Goal: Task Accomplishment & Management: Use online tool/utility

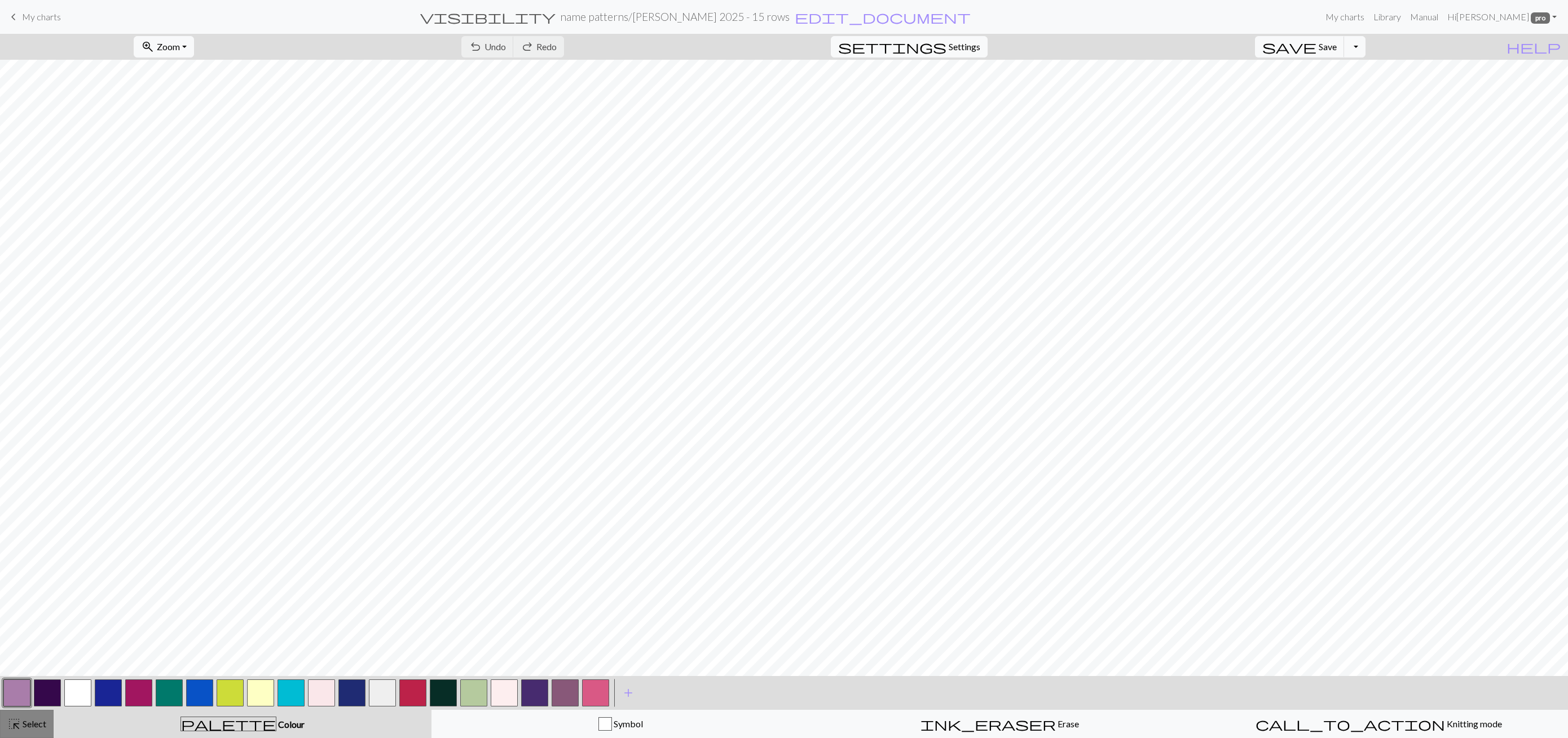
drag, startPoint x: 27, startPoint y: 720, endPoint x: 39, endPoint y: 711, distance: 15.0
click at [39, 711] on button "highlight_alt Select Select" at bounding box center [27, 724] width 54 height 28
click at [449, 43] on span "Copy" at bounding box center [460, 47] width 21 height 11
click at [498, 45] on span "Paste" at bounding box center [509, 47] width 22 height 11
drag, startPoint x: 402, startPoint y: 41, endPoint x: 356, endPoint y: 37, distance: 46.2
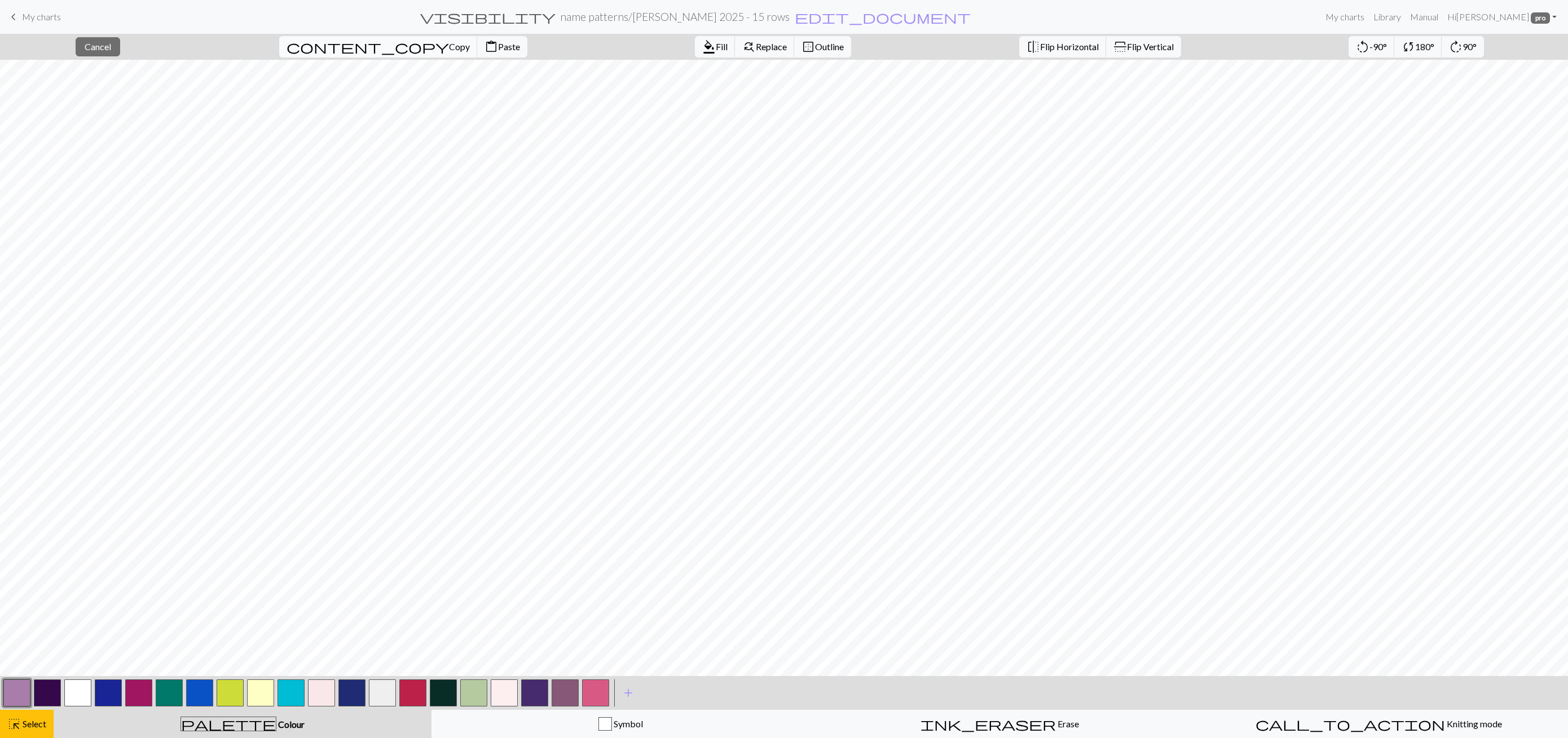
click at [498, 41] on span "Paste" at bounding box center [509, 47] width 22 height 11
click at [111, 43] on span "Cancel" at bounding box center [98, 47] width 27 height 11
click at [78, 694] on button "button" at bounding box center [78, 693] width 27 height 27
click at [27, 696] on button "button" at bounding box center [17, 693] width 27 height 27
click at [81, 690] on button "button" at bounding box center [78, 693] width 27 height 27
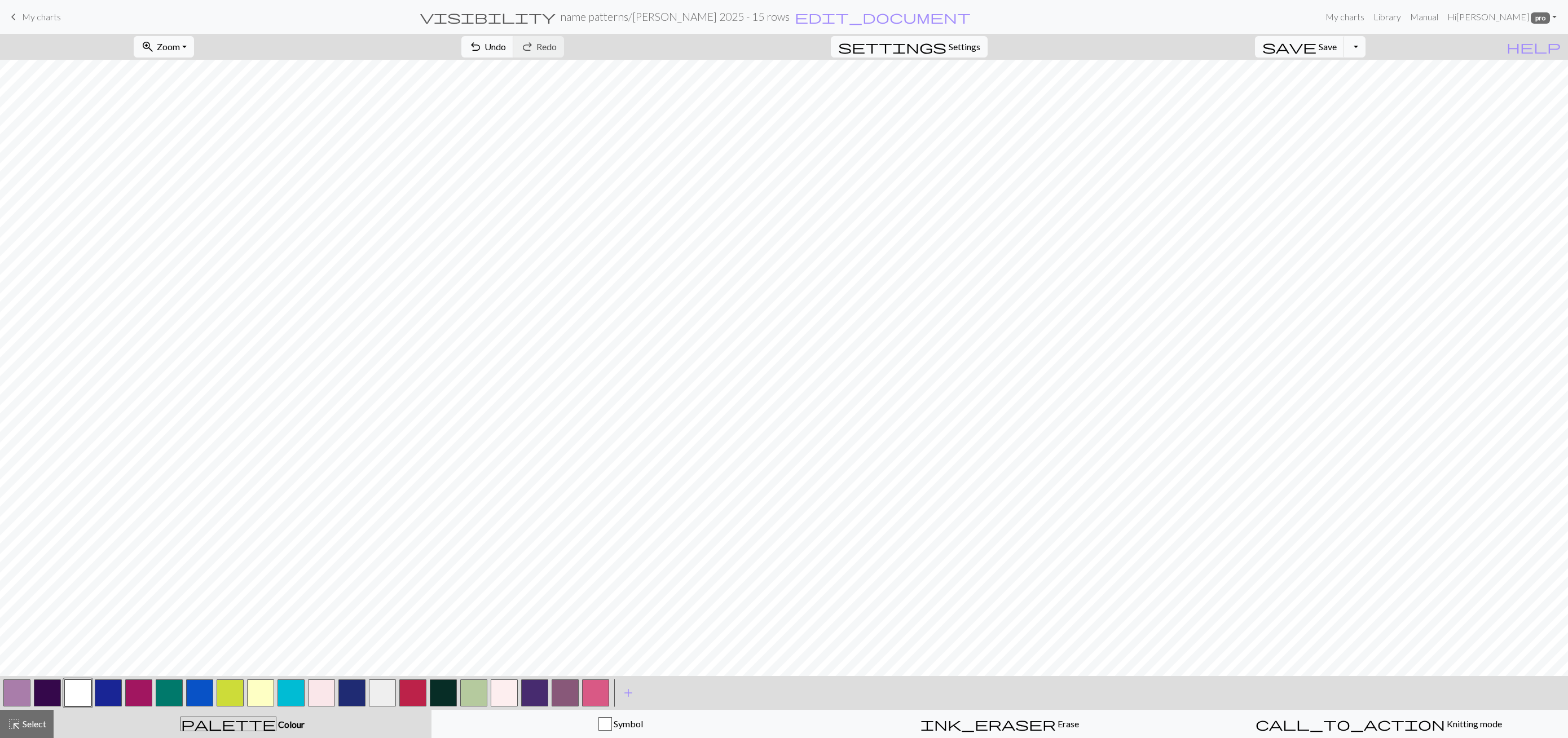
drag, startPoint x: 12, startPoint y: 697, endPoint x: 35, endPoint y: 687, distance: 25.1
click at [12, 696] on button "button" at bounding box center [17, 693] width 27 height 27
click at [506, 49] on span "Undo" at bounding box center [495, 47] width 21 height 11
drag, startPoint x: 83, startPoint y: 694, endPoint x: 104, endPoint y: 681, distance: 24.7
click at [83, 694] on button "button" at bounding box center [78, 693] width 27 height 27
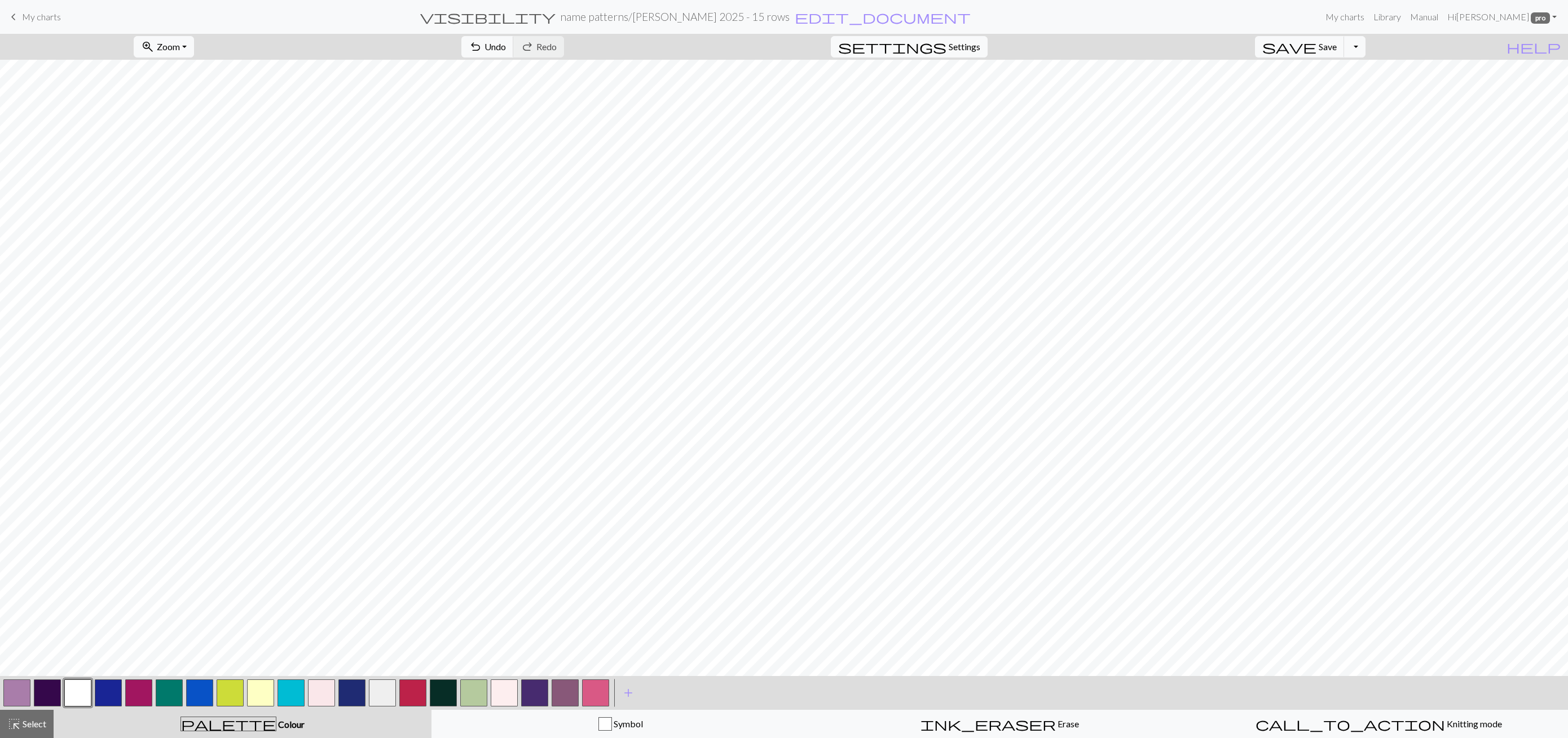
click at [21, 694] on button "button" at bounding box center [17, 693] width 27 height 27
drag, startPoint x: 18, startPoint y: 730, endPoint x: 19, endPoint y: 720, distance: 10.0
click at [18, 729] on span "highlight_alt" at bounding box center [14, 724] width 13 height 16
click at [702, 46] on span "format_color_fill" at bounding box center [709, 47] width 13 height 16
click at [72, 701] on button "button" at bounding box center [78, 693] width 27 height 27
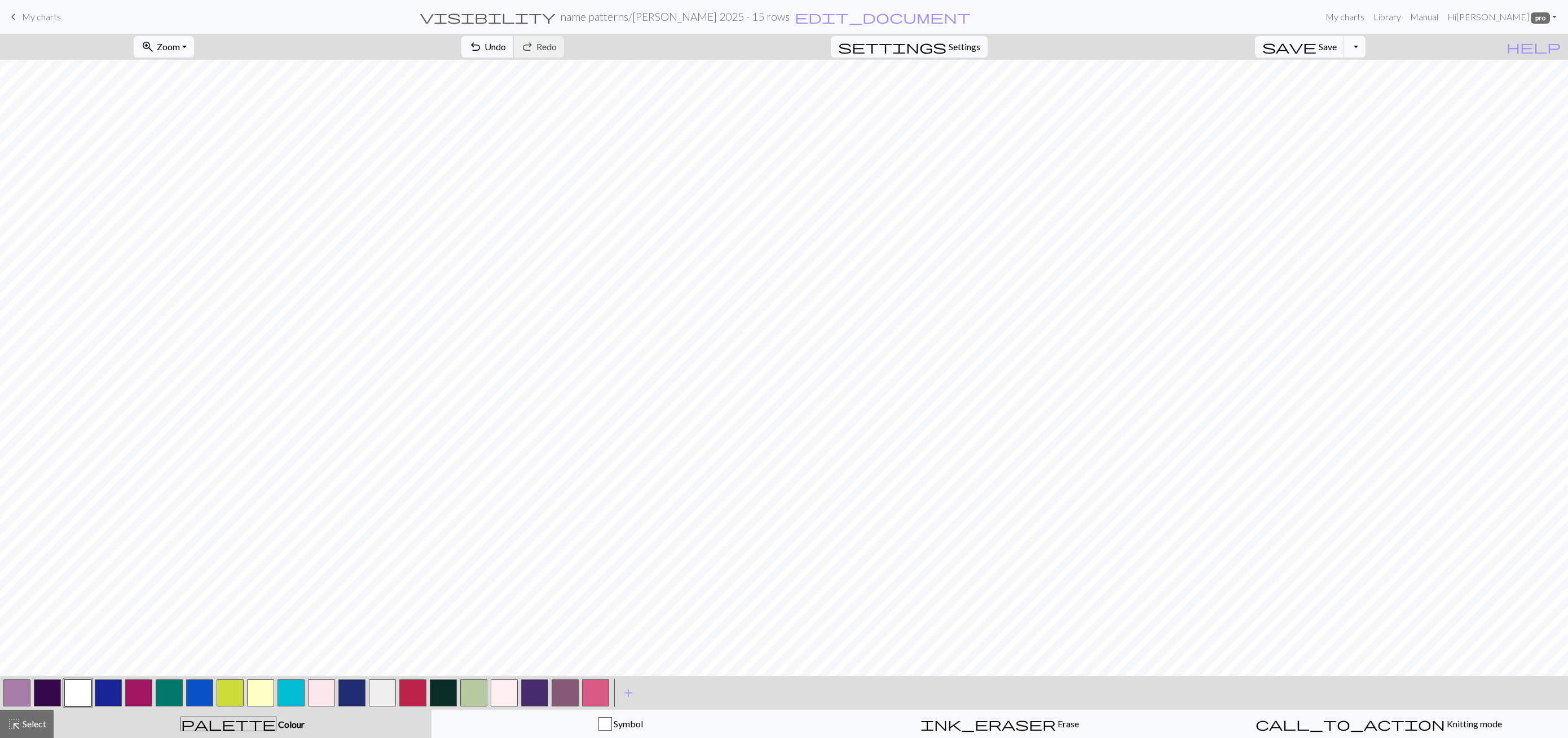
click at [506, 41] on span "Undo" at bounding box center [495, 47] width 21 height 11
click at [564, 43] on button "redo Redo Redo" at bounding box center [538, 46] width 51 height 21
drag, startPoint x: 22, startPoint y: 691, endPoint x: 30, endPoint y: 681, distance: 12.8
click at [22, 691] on button "button" at bounding box center [17, 693] width 27 height 27
click at [514, 49] on button "undo Undo Undo" at bounding box center [488, 46] width 52 height 21
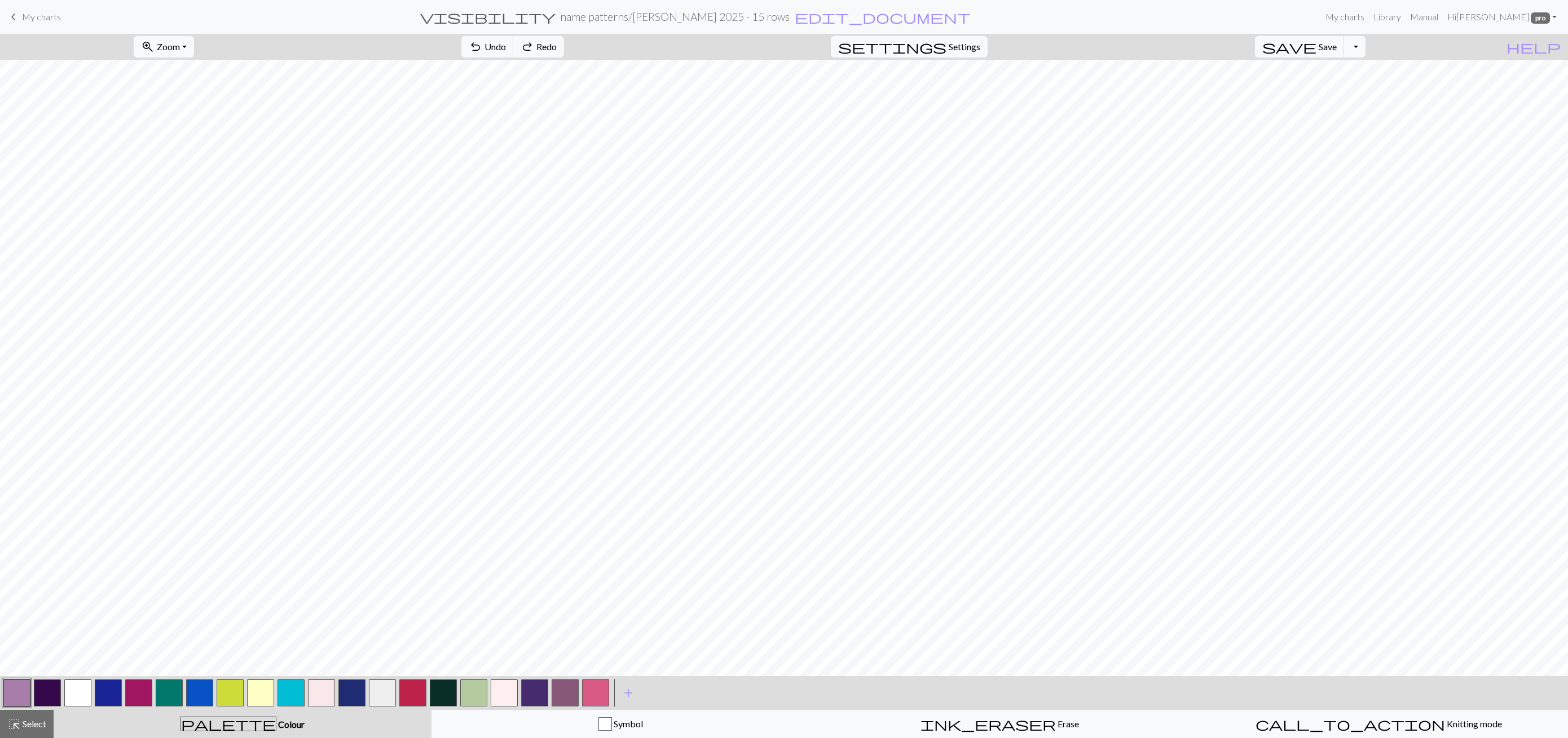
drag, startPoint x: 81, startPoint y: 698, endPoint x: 83, endPoint y: 690, distance: 8.2
click at [81, 698] on button "button" at bounding box center [78, 693] width 27 height 27
click at [482, 46] on span "undo" at bounding box center [475, 47] width 13 height 16
drag, startPoint x: 30, startPoint y: 719, endPoint x: 42, endPoint y: 712, distance: 13.9
click at [42, 712] on button "highlight_alt Select Select" at bounding box center [27, 724] width 54 height 28
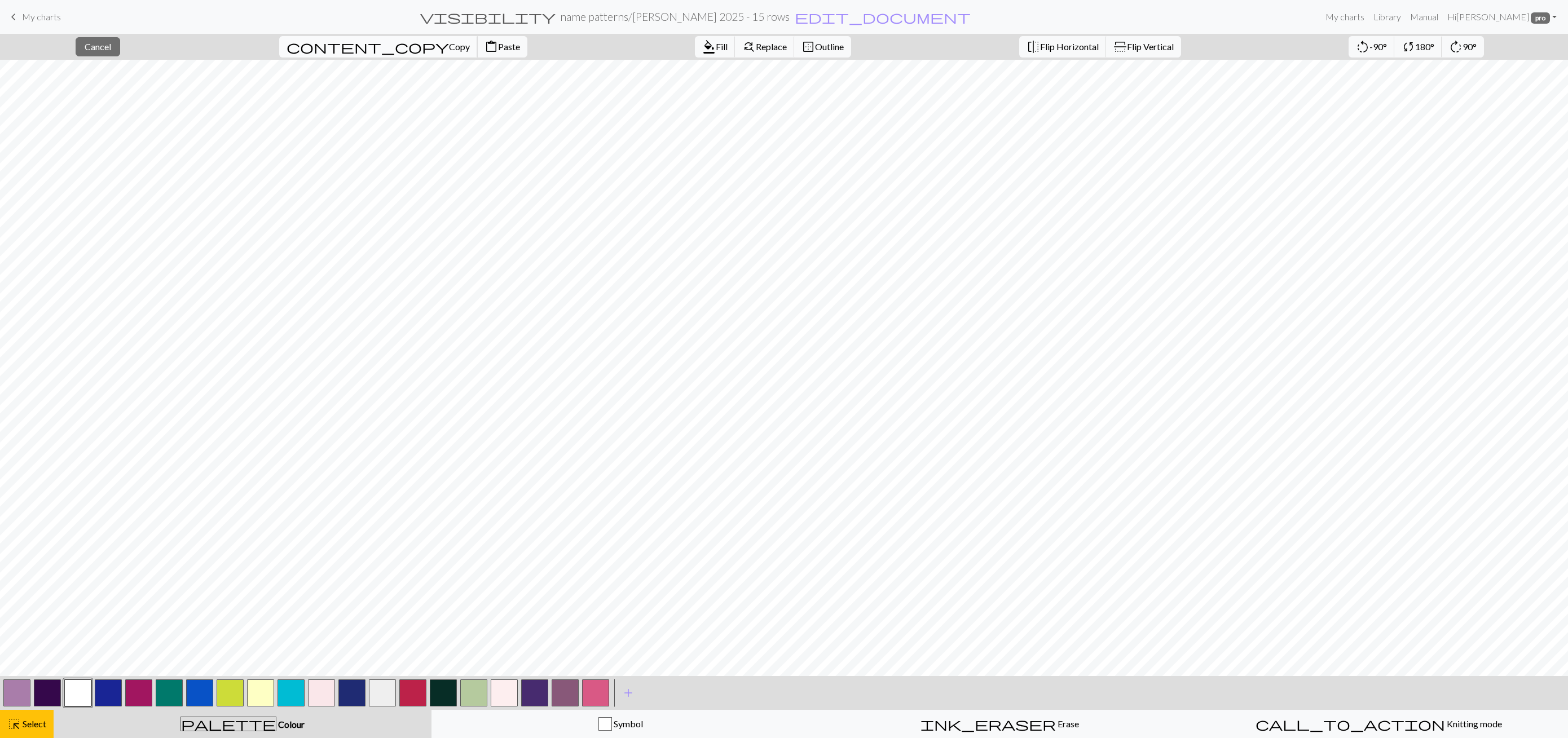
drag, startPoint x: 361, startPoint y: 46, endPoint x: 365, endPoint y: 52, distance: 7.2
click at [449, 46] on span "Copy" at bounding box center [460, 47] width 21 height 11
click at [498, 46] on span "Paste" at bounding box center [509, 47] width 22 height 11
click at [111, 49] on span "Cancel" at bounding box center [98, 47] width 27 height 11
click at [1335, 48] on button "save Save Save" at bounding box center [1300, 46] width 89 height 21
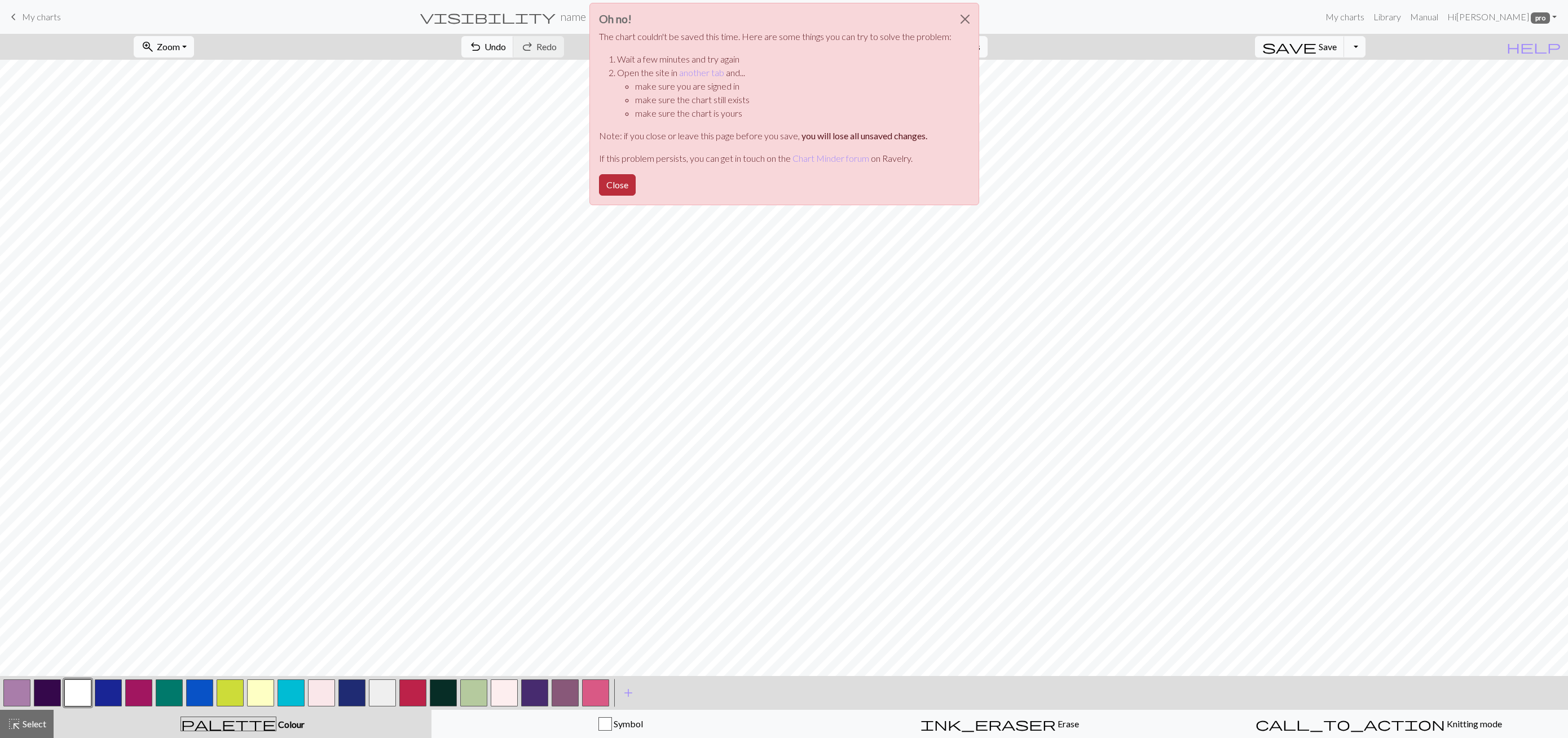
click at [610, 187] on button "Close" at bounding box center [617, 184] width 37 height 21
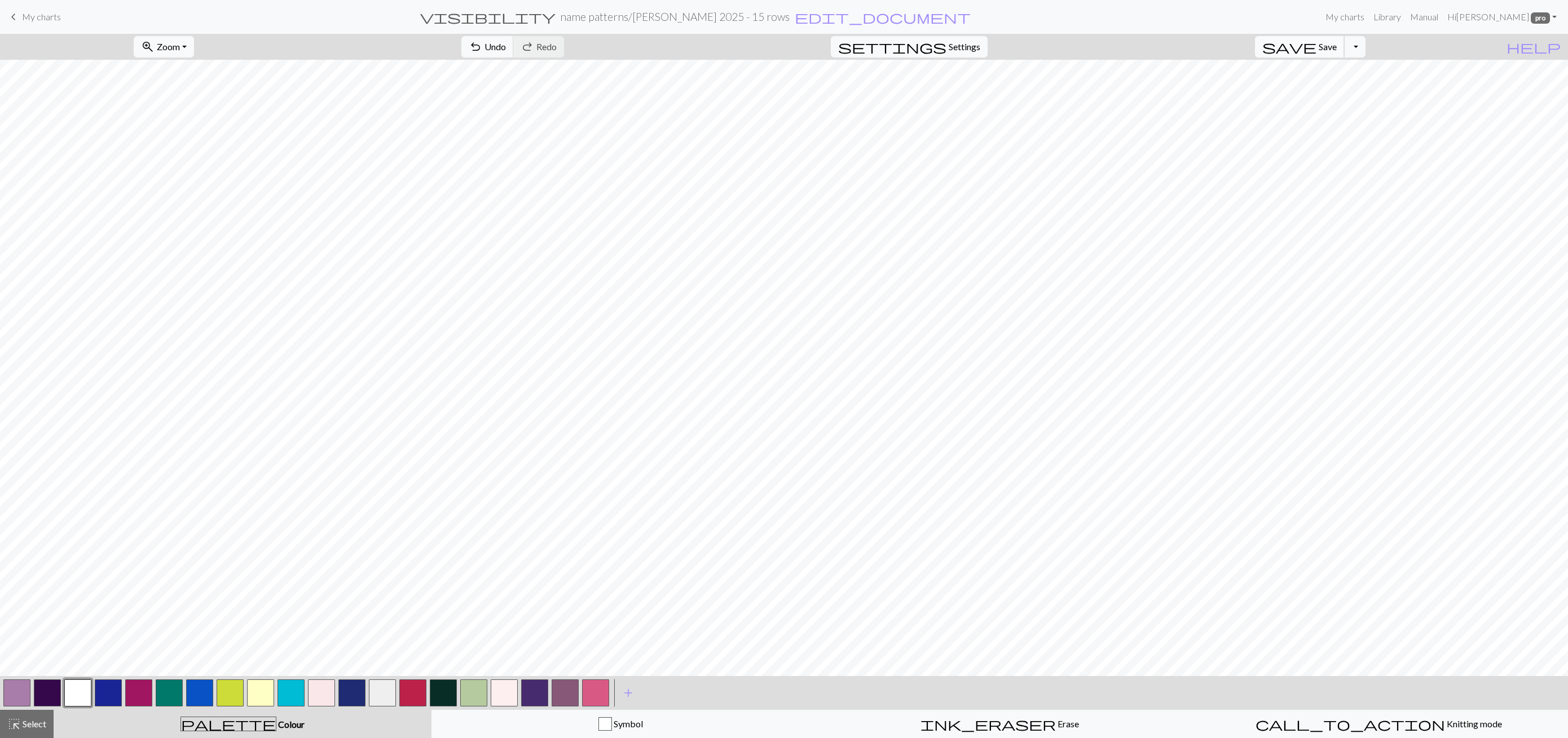
click at [1345, 40] on button "save Save Save" at bounding box center [1300, 46] width 89 height 21
click at [18, 729] on span "highlight_alt" at bounding box center [14, 724] width 13 height 16
drag, startPoint x: 6, startPoint y: 690, endPoint x: 30, endPoint y: 690, distance: 24.0
click at [5, 690] on button "button" at bounding box center [17, 693] width 27 height 27
click at [23, 690] on button "button" at bounding box center [17, 693] width 27 height 27
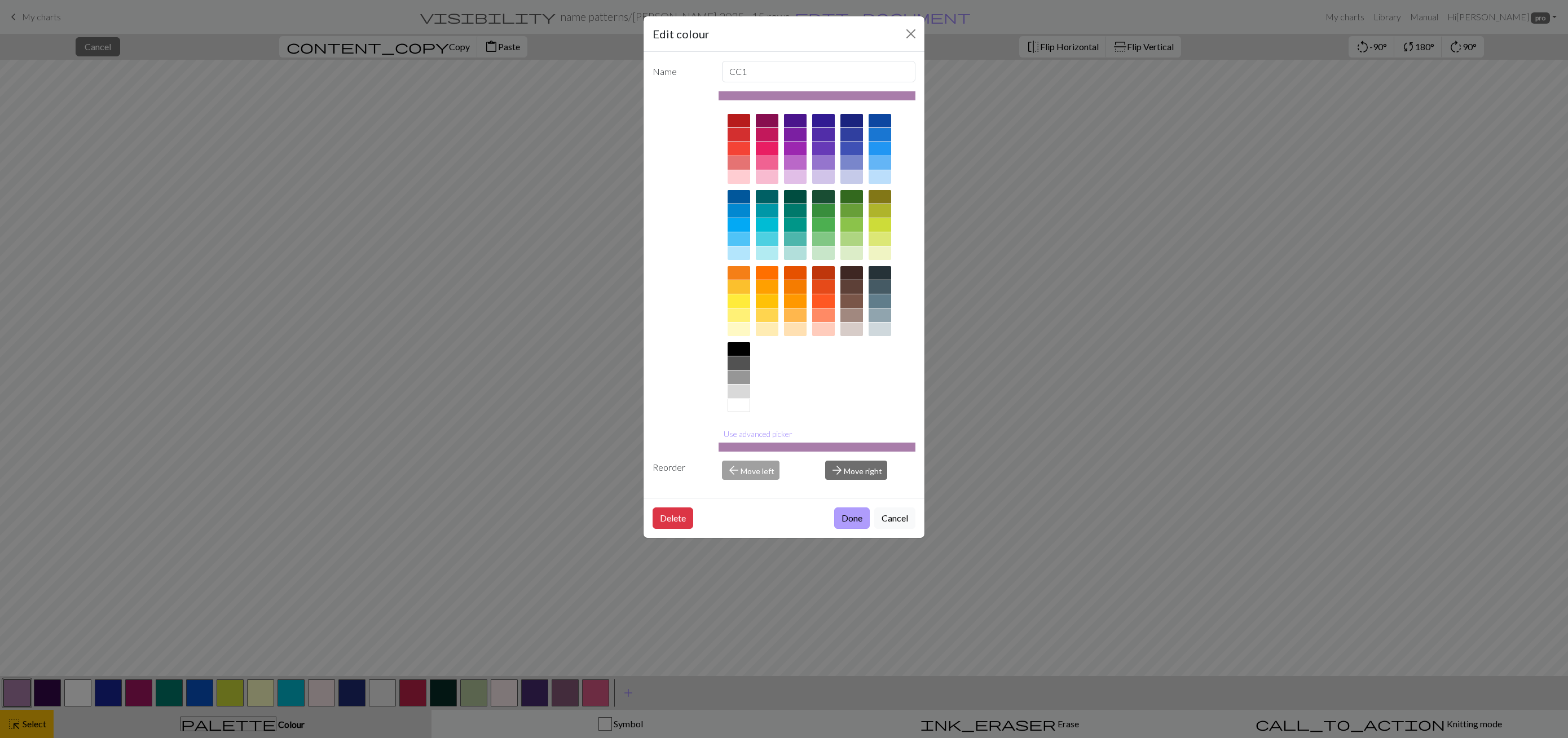
click at [844, 519] on button "Done" at bounding box center [852, 518] width 35 height 21
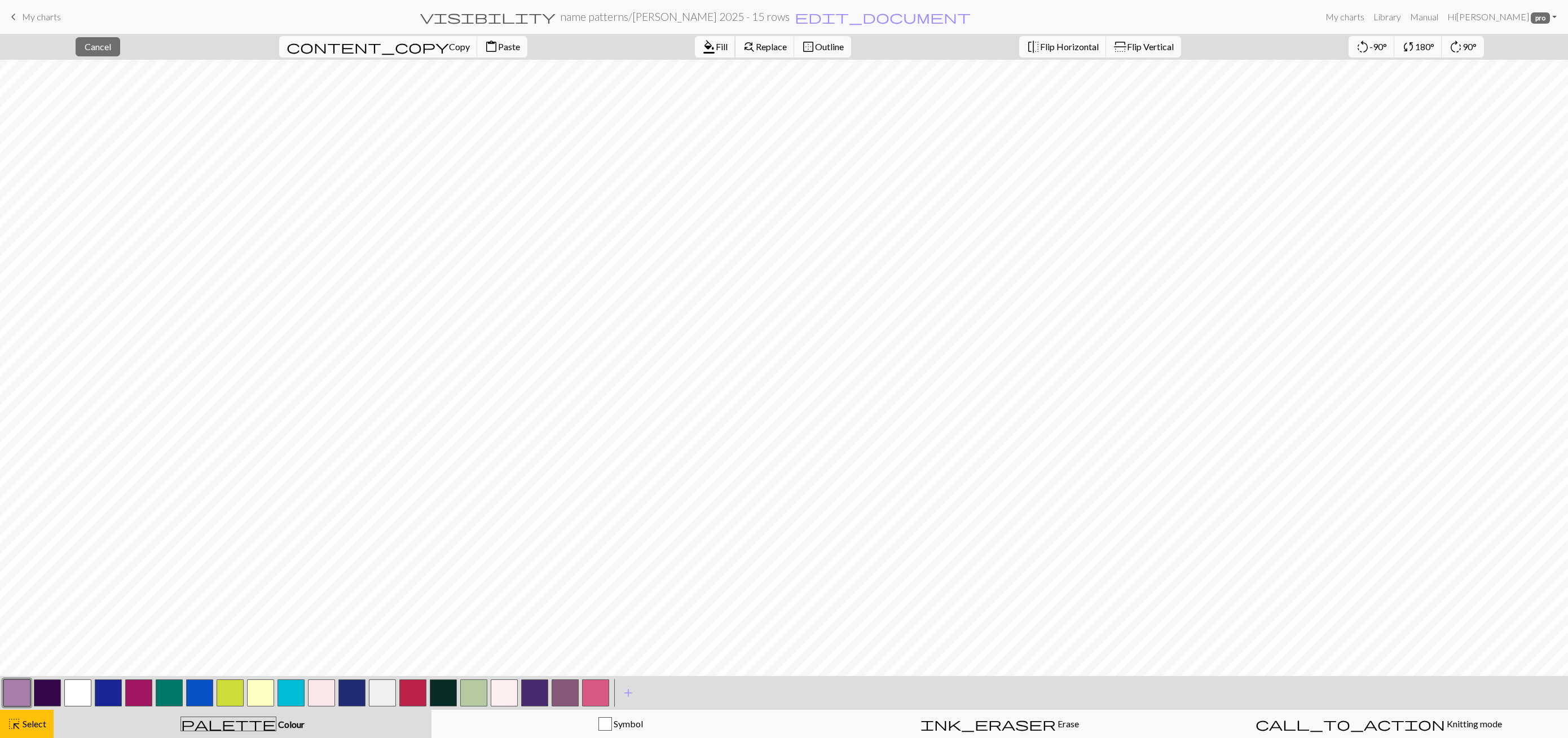
click at [702, 47] on span "format_color_fill" at bounding box center [709, 47] width 13 height 16
click at [14, 692] on button "button" at bounding box center [17, 693] width 27 height 27
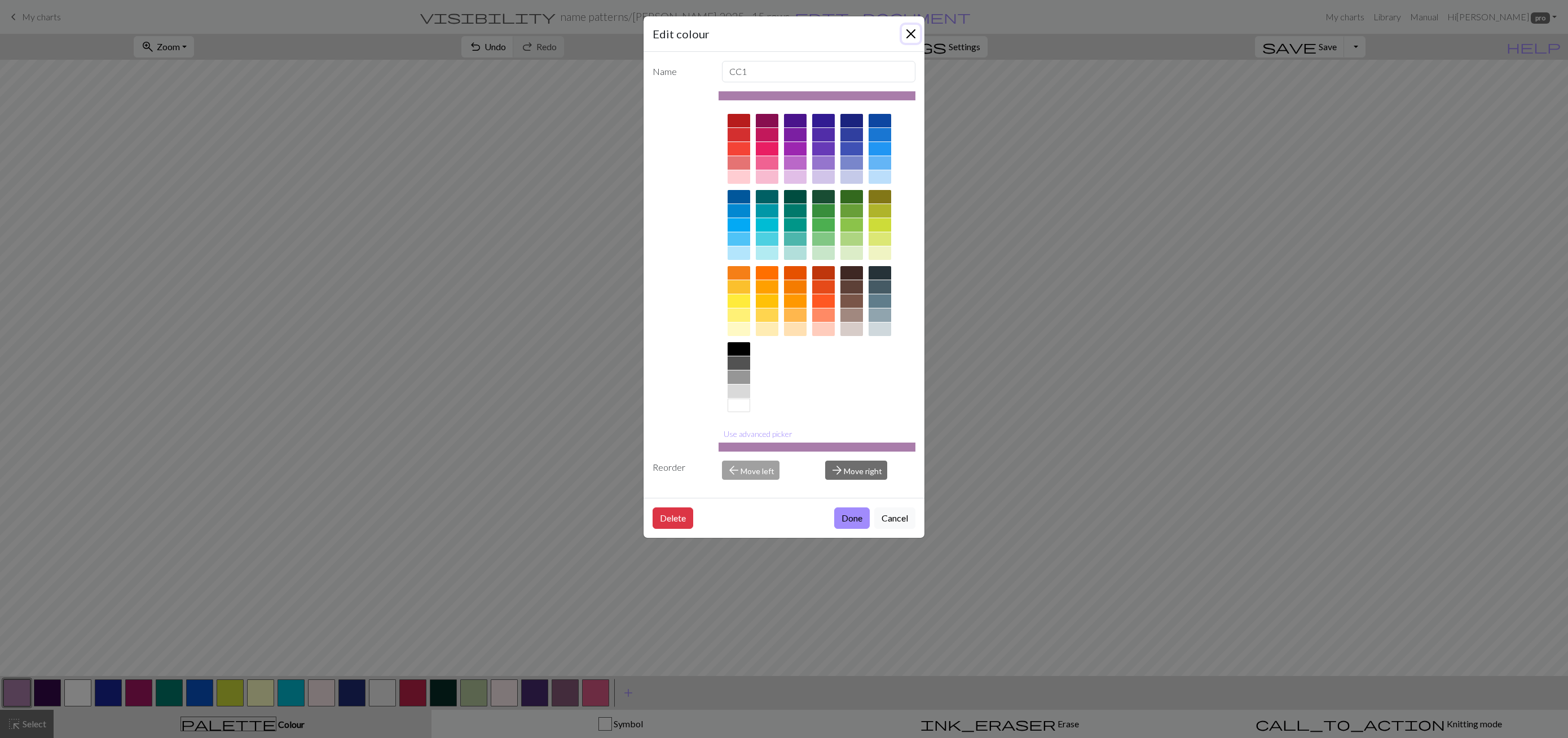
click at [912, 40] on button "Close" at bounding box center [911, 34] width 18 height 18
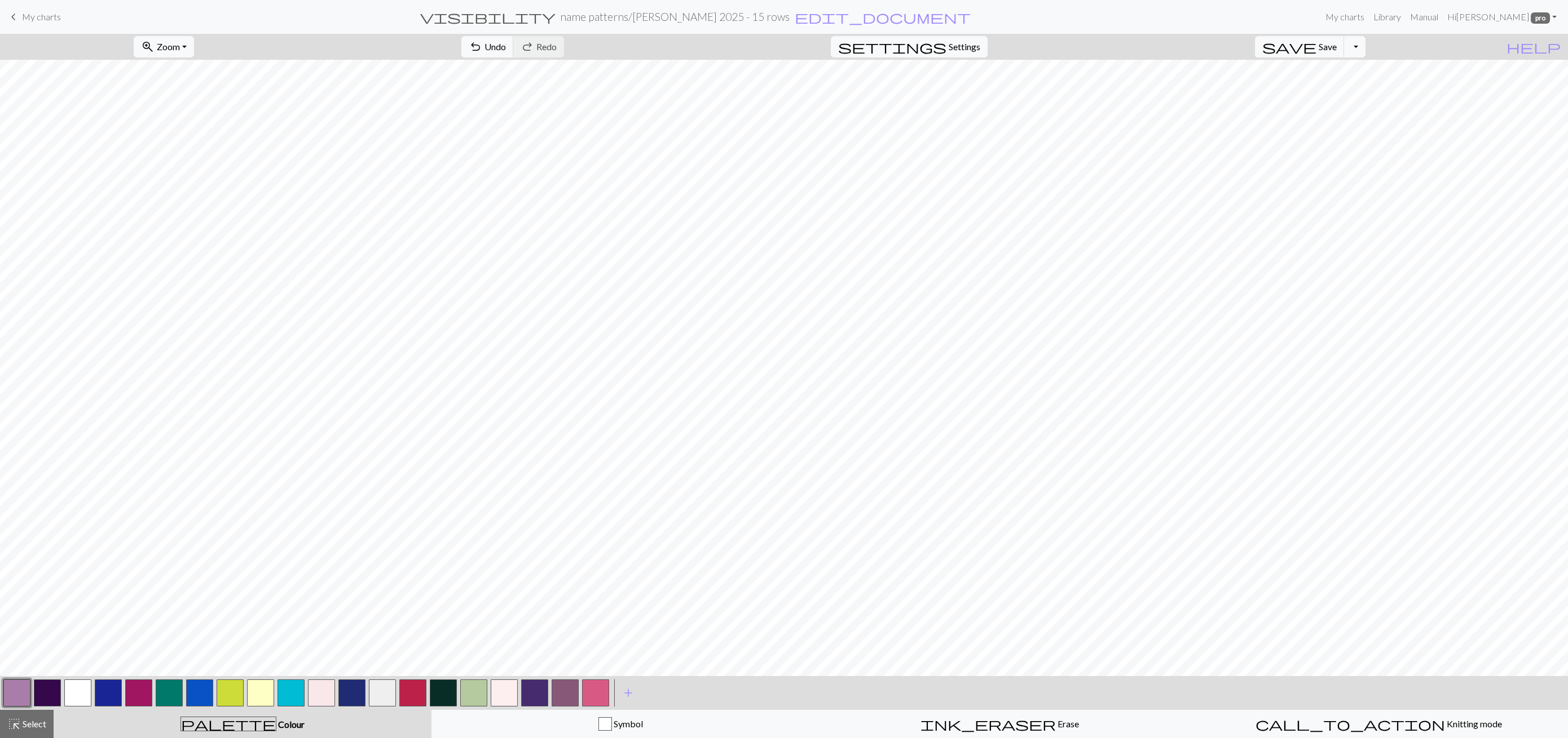
click at [70, 691] on button "button" at bounding box center [78, 693] width 27 height 27
drag, startPoint x: 12, startPoint y: 691, endPoint x: 83, endPoint y: 678, distance: 72.2
click at [13, 691] on button "button" at bounding box center [17, 693] width 27 height 27
click at [20, 680] on button "button" at bounding box center [17, 693] width 27 height 27
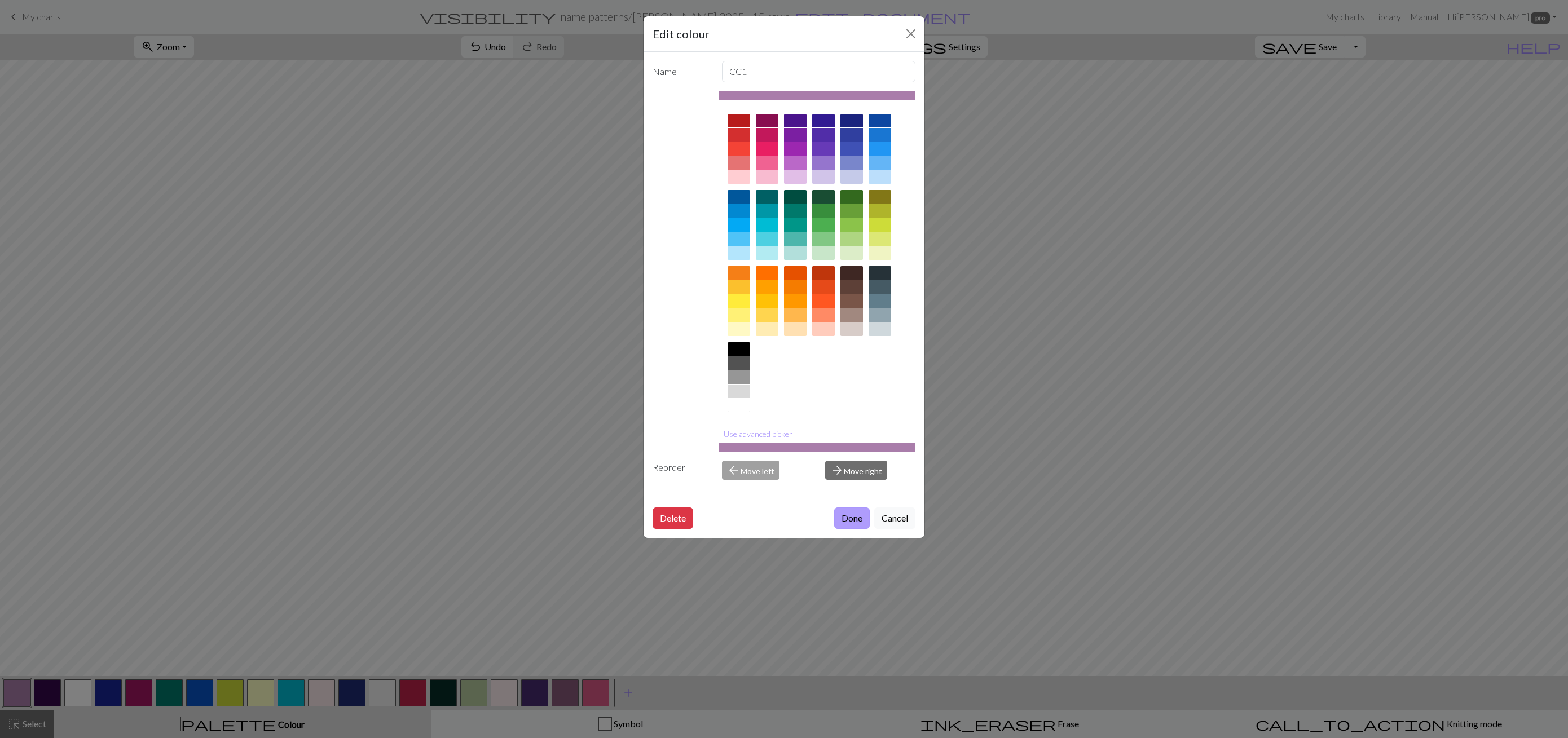
click at [851, 515] on button "Done" at bounding box center [852, 518] width 35 height 21
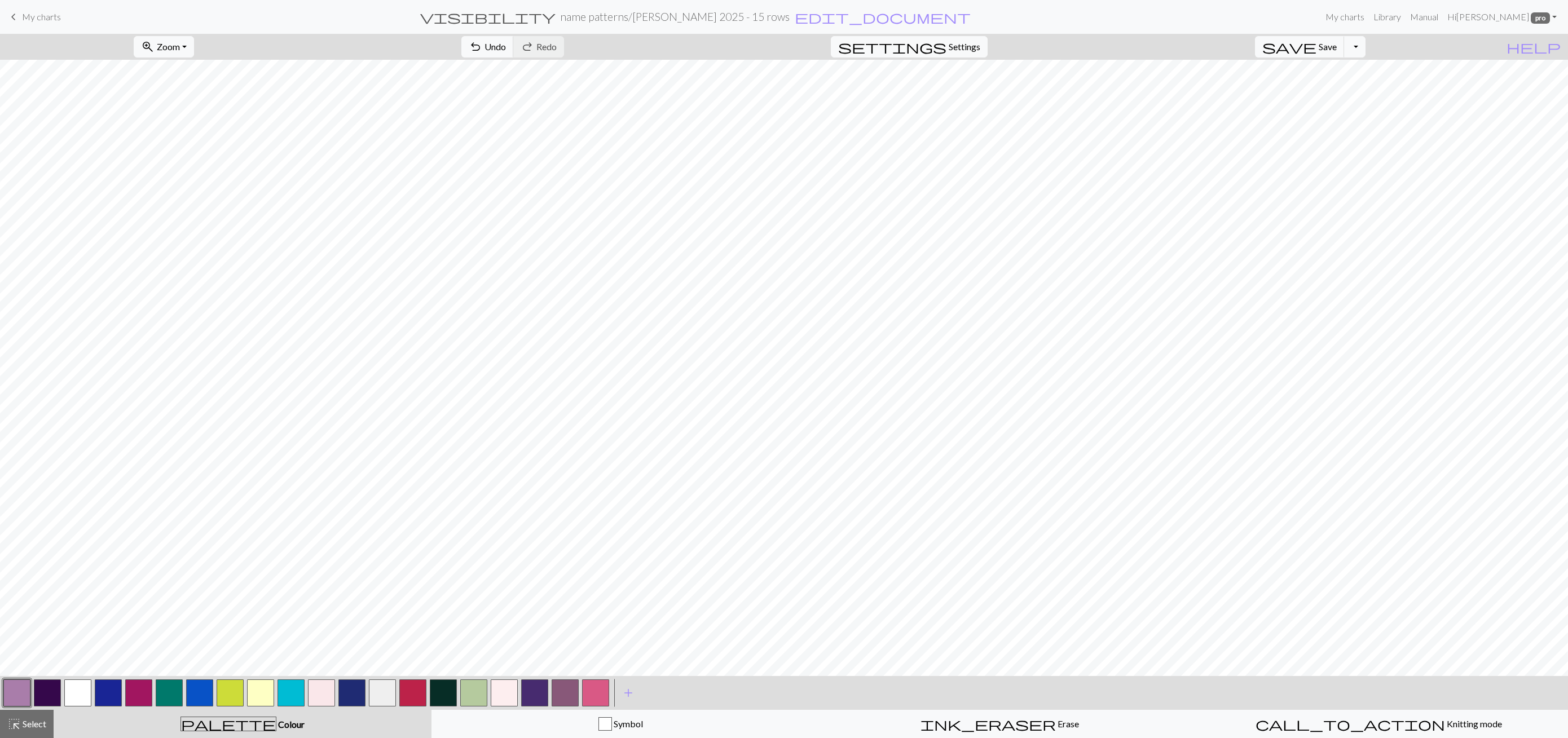
drag, startPoint x: 75, startPoint y: 701, endPoint x: 111, endPoint y: 691, distance: 37.4
click at [75, 700] on button "button" at bounding box center [78, 693] width 27 height 27
click at [18, 700] on button "button" at bounding box center [17, 693] width 27 height 27
click at [79, 685] on button "button" at bounding box center [78, 693] width 27 height 27
click at [23, 694] on button "button" at bounding box center [17, 693] width 27 height 27
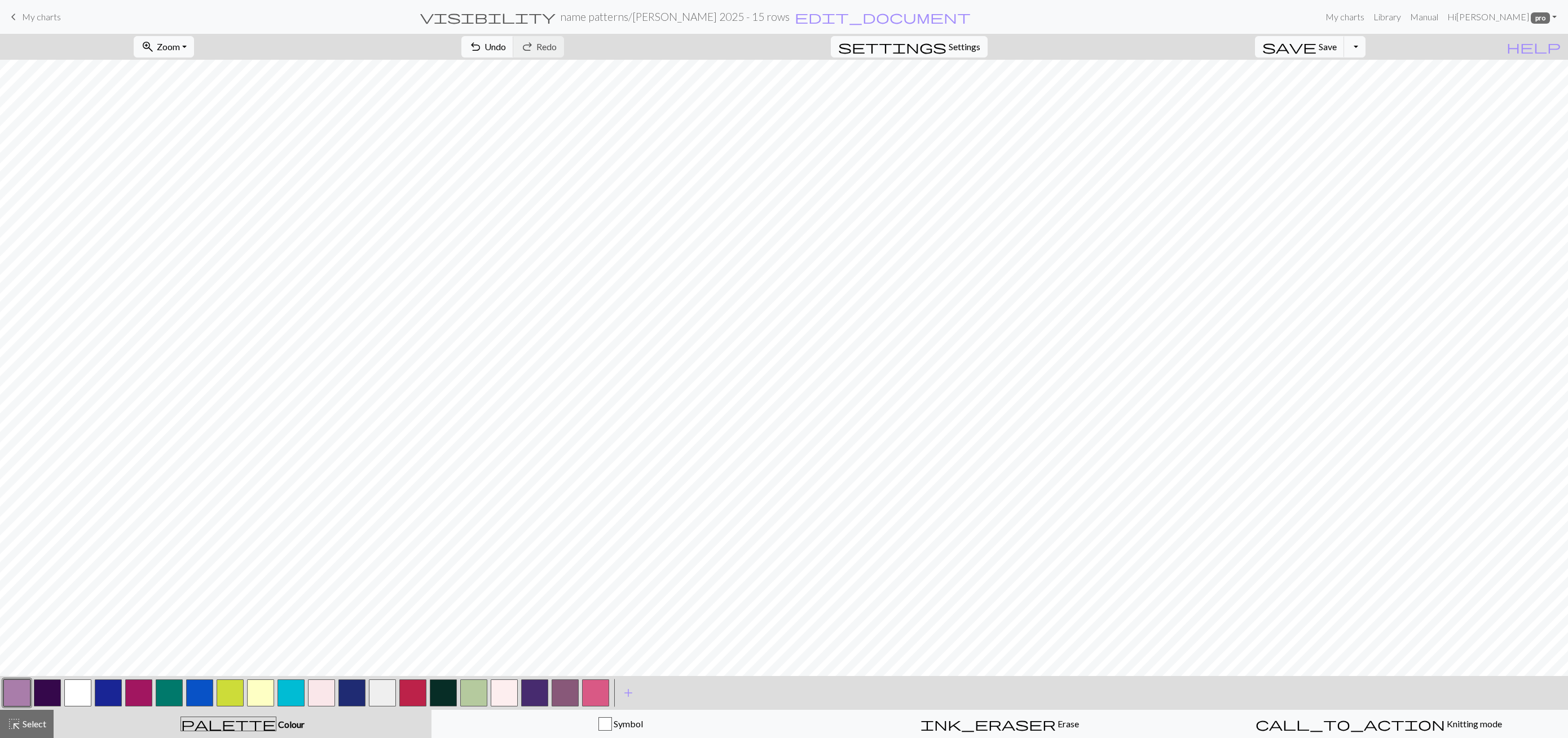
click at [12, 694] on button "button" at bounding box center [17, 693] width 27 height 27
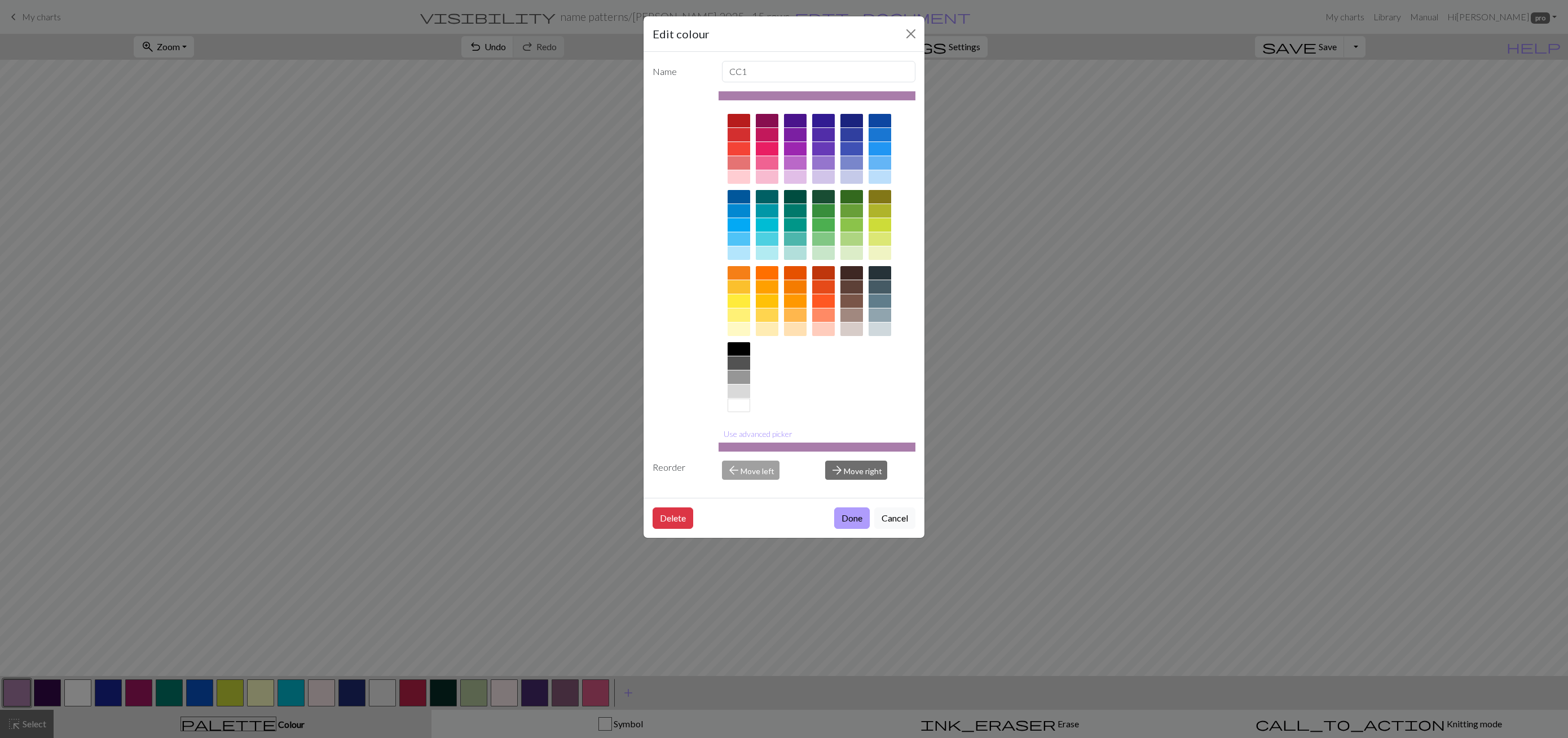
click at [845, 509] on button "Done" at bounding box center [852, 518] width 35 height 21
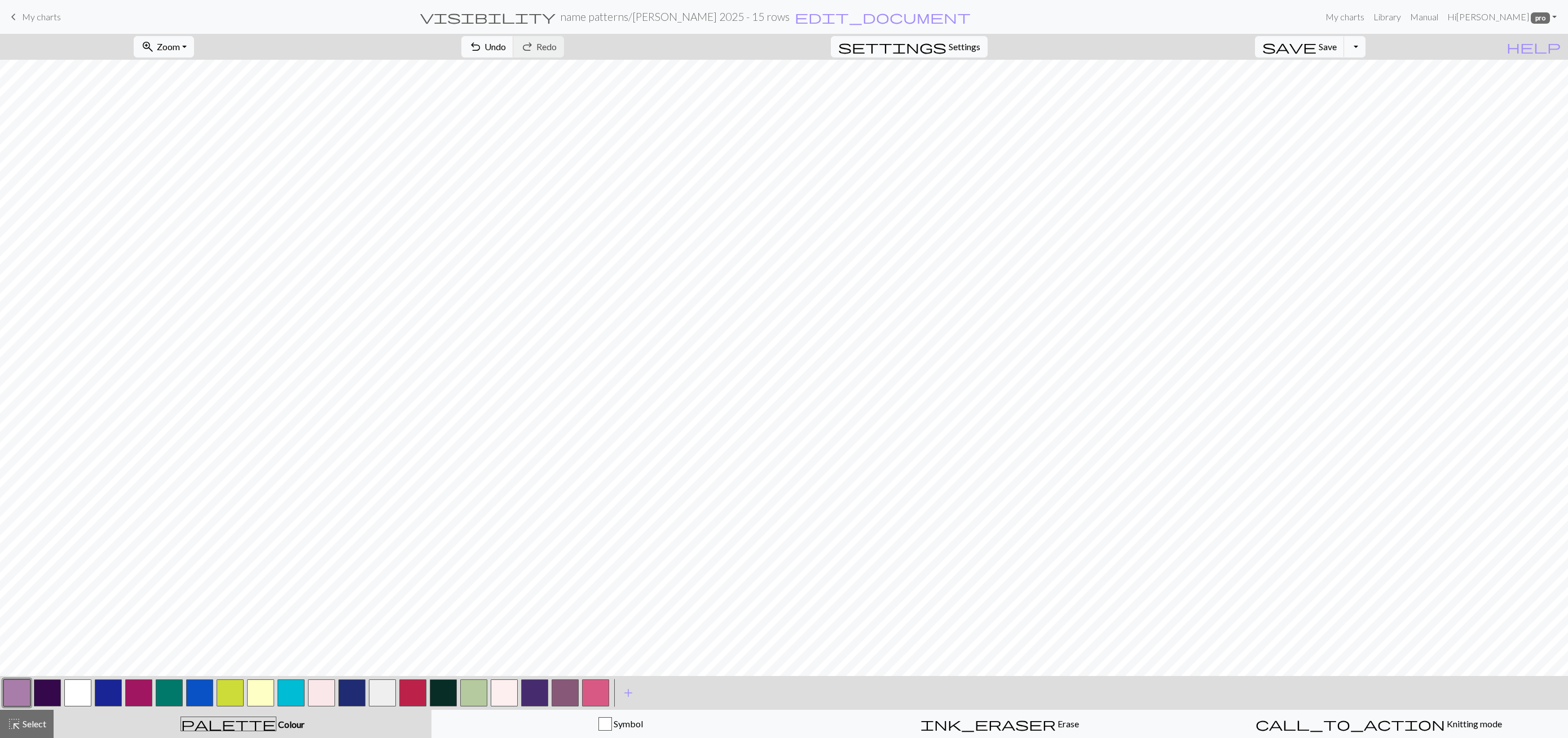
drag, startPoint x: 86, startPoint y: 696, endPoint x: 96, endPoint y: 695, distance: 10.0
click at [85, 696] on button "button" at bounding box center [78, 693] width 27 height 27
drag, startPoint x: 28, startPoint y: 733, endPoint x: 195, endPoint y: 686, distance: 173.5
click at [27, 733] on button "highlight_alt Select Select" at bounding box center [27, 724] width 54 height 28
click at [449, 43] on span "Copy" at bounding box center [460, 47] width 21 height 11
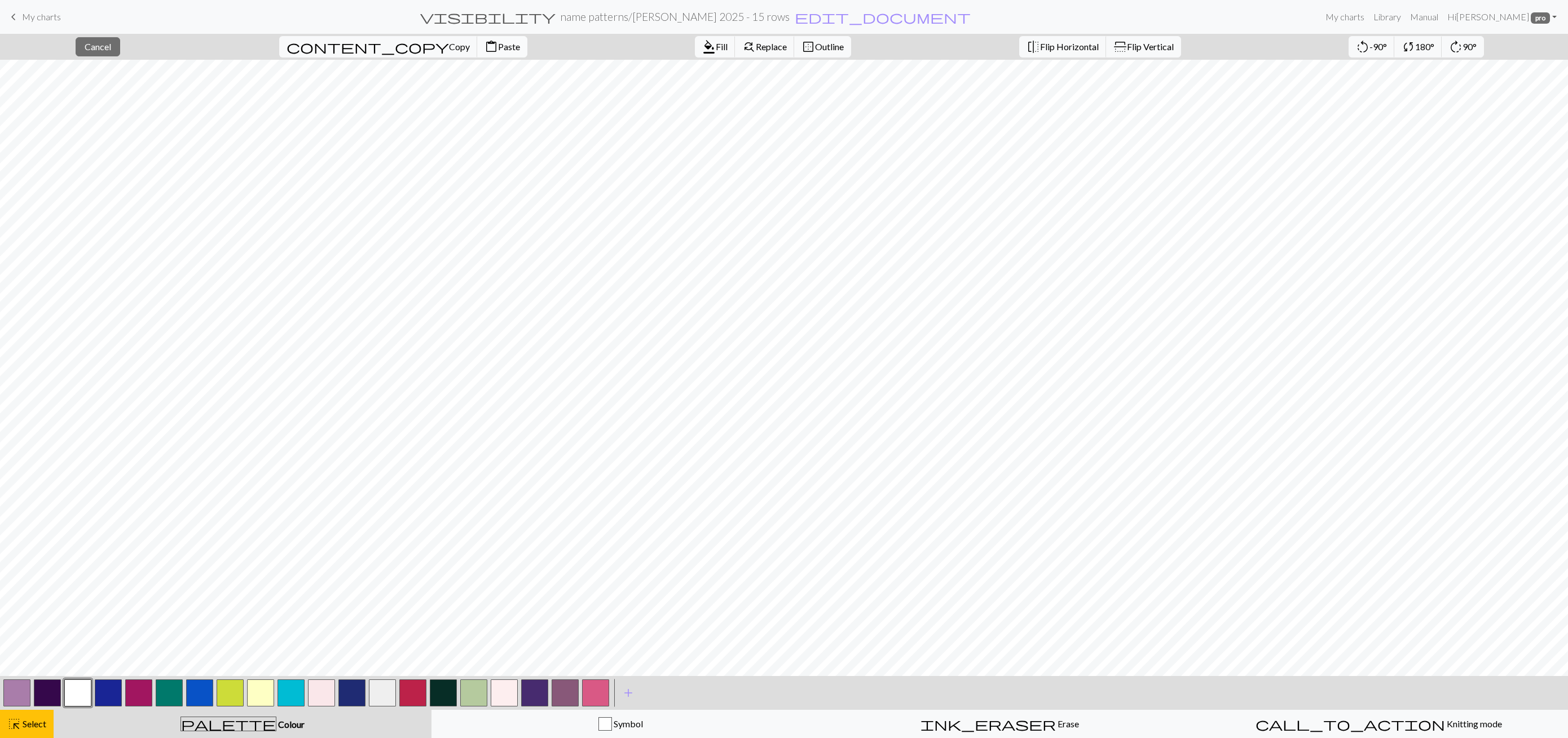
click at [498, 41] on span "Paste" at bounding box center [509, 47] width 22 height 11
click at [11, 696] on button "button" at bounding box center [17, 693] width 27 height 27
drag, startPoint x: 23, startPoint y: 723, endPoint x: 151, endPoint y: 690, distance: 132.2
click at [23, 722] on span "Select" at bounding box center [33, 724] width 26 height 11
click at [74, 694] on button "button" at bounding box center [78, 693] width 27 height 27
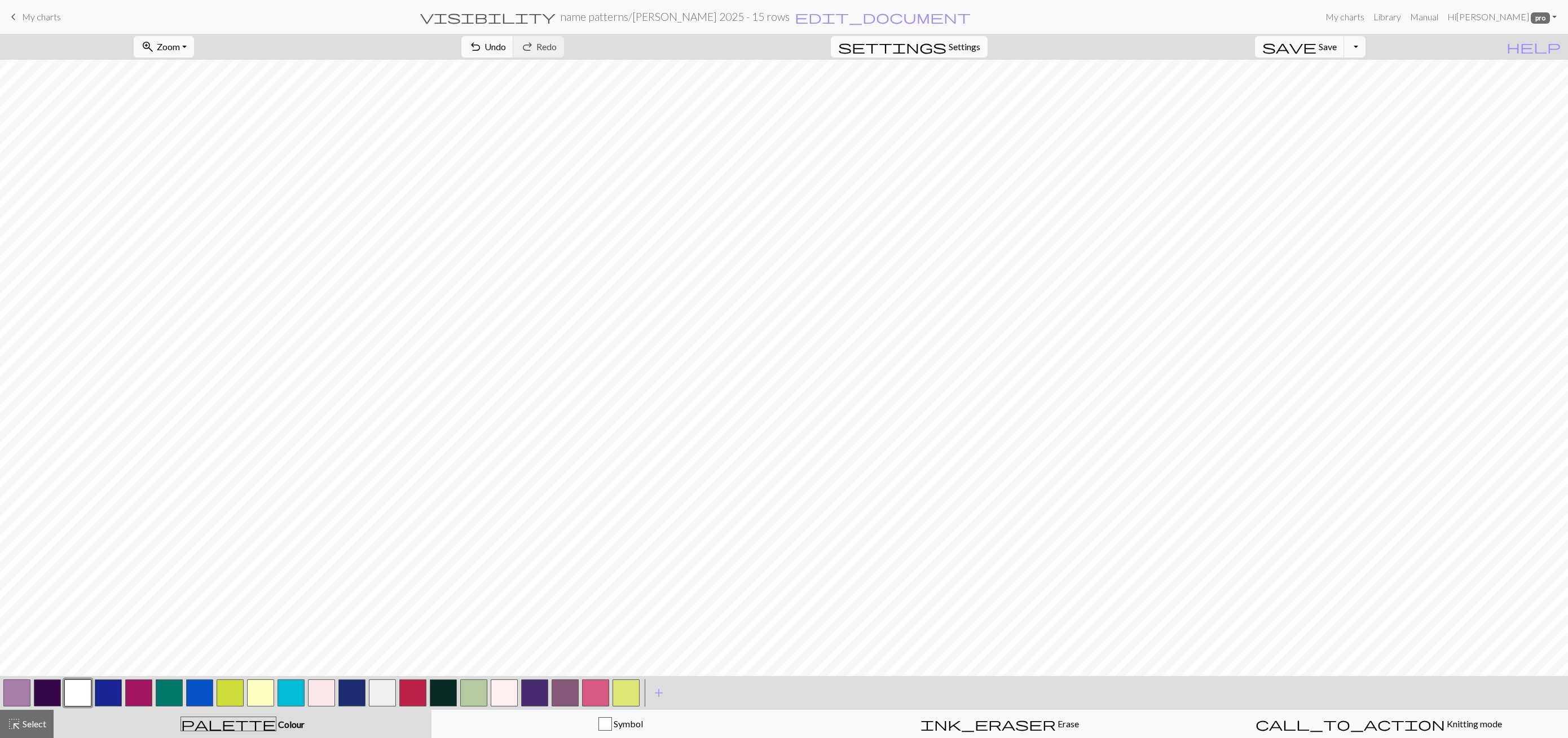
drag, startPoint x: 27, startPoint y: 686, endPoint x: 251, endPoint y: 675, distance: 224.3
click at [27, 686] on button "button" at bounding box center [17, 693] width 27 height 27
drag, startPoint x: 83, startPoint y: 684, endPoint x: 107, endPoint y: 680, distance: 24.3
click at [82, 684] on button "button" at bounding box center [78, 693] width 27 height 27
click at [12, 695] on button "button" at bounding box center [17, 693] width 27 height 27
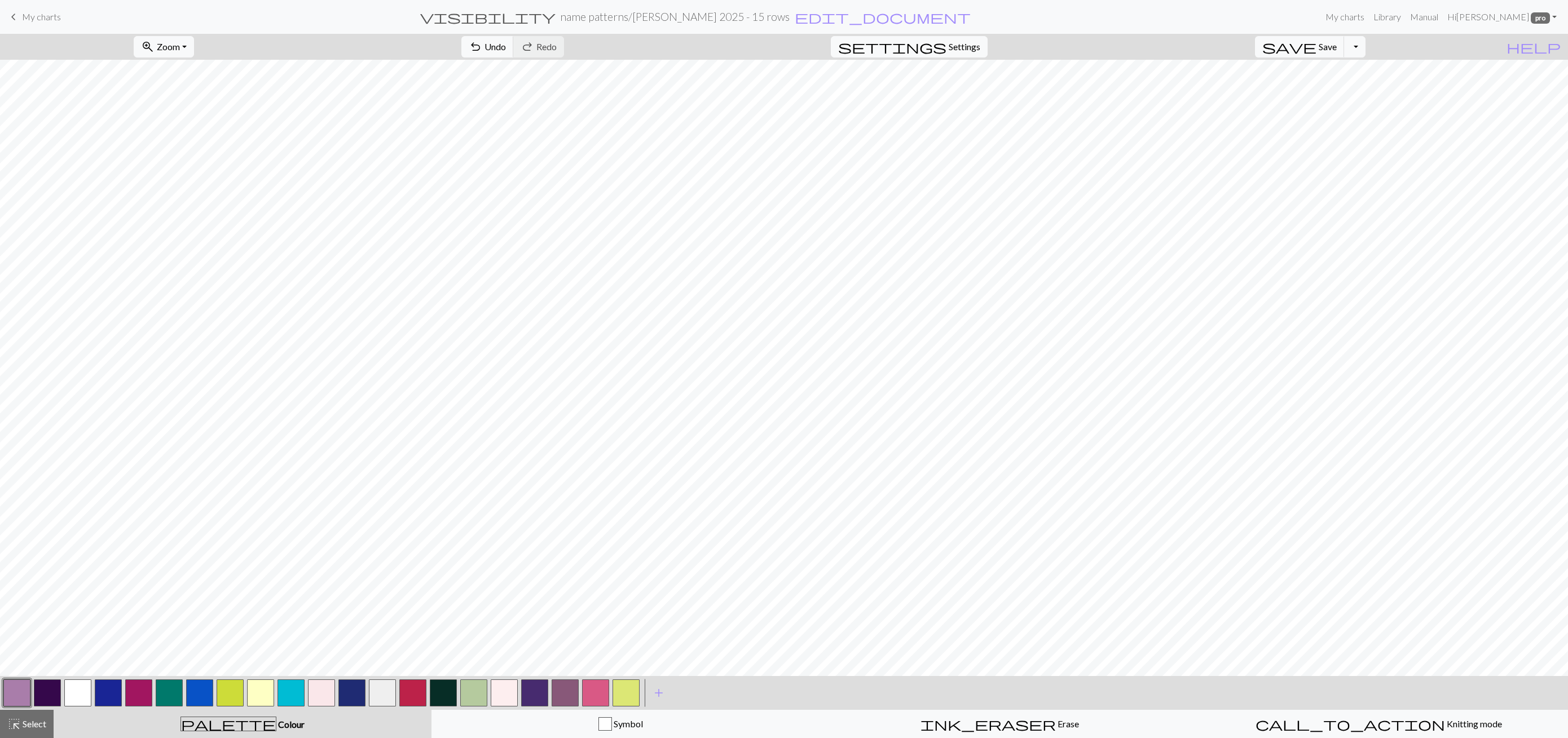
drag, startPoint x: 19, startPoint y: 719, endPoint x: 393, endPoint y: 677, distance: 376.4
click at [19, 719] on span "highlight_alt" at bounding box center [14, 724] width 13 height 16
drag, startPoint x: 333, startPoint y: 46, endPoint x: 345, endPoint y: 51, distance: 13.0
click at [333, 46] on span "content_copy" at bounding box center [368, 47] width 163 height 16
click at [477, 39] on button "content_paste Paste" at bounding box center [502, 46] width 50 height 21
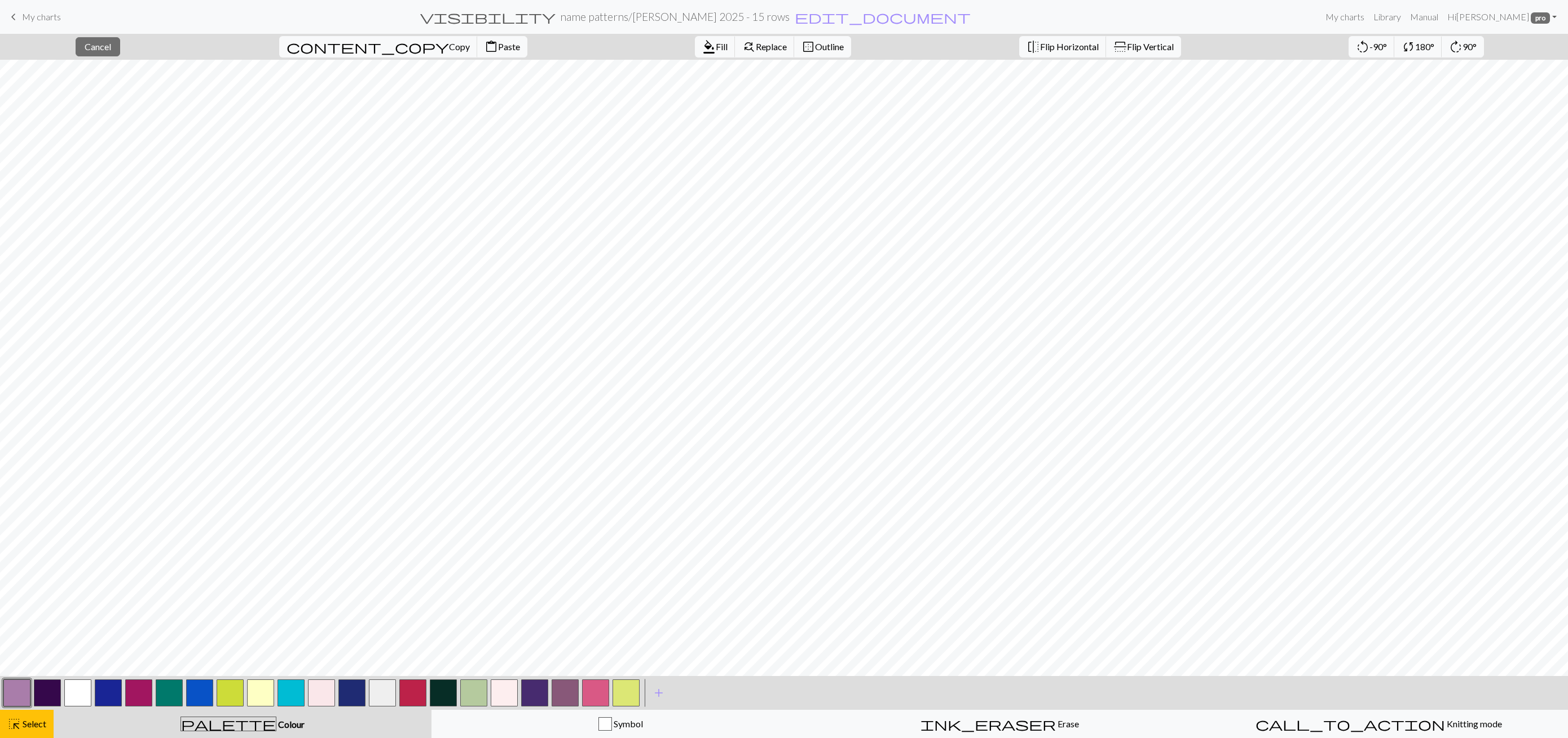
click at [17, 695] on button "button" at bounding box center [17, 693] width 27 height 27
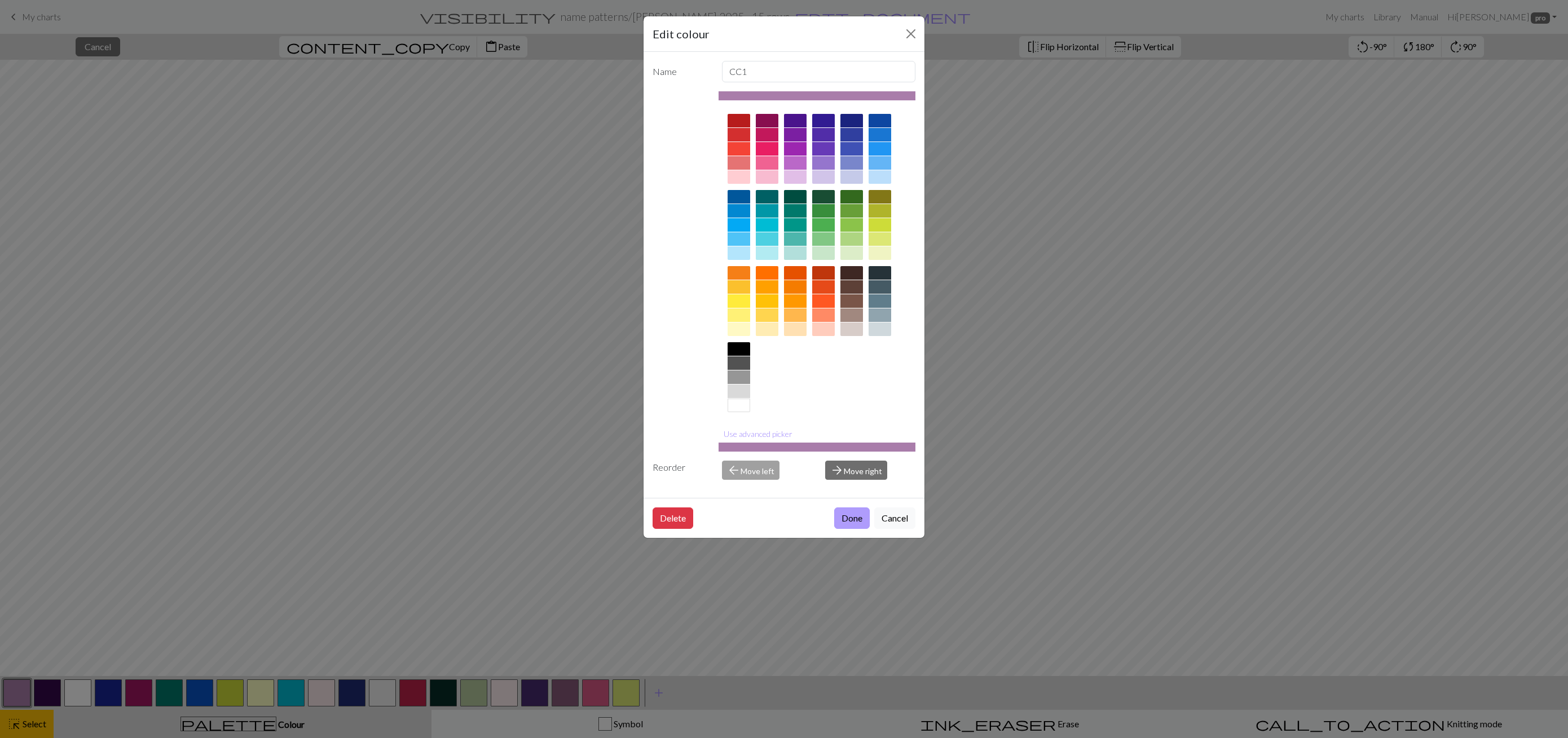
click at [863, 515] on button "Done" at bounding box center [852, 518] width 35 height 21
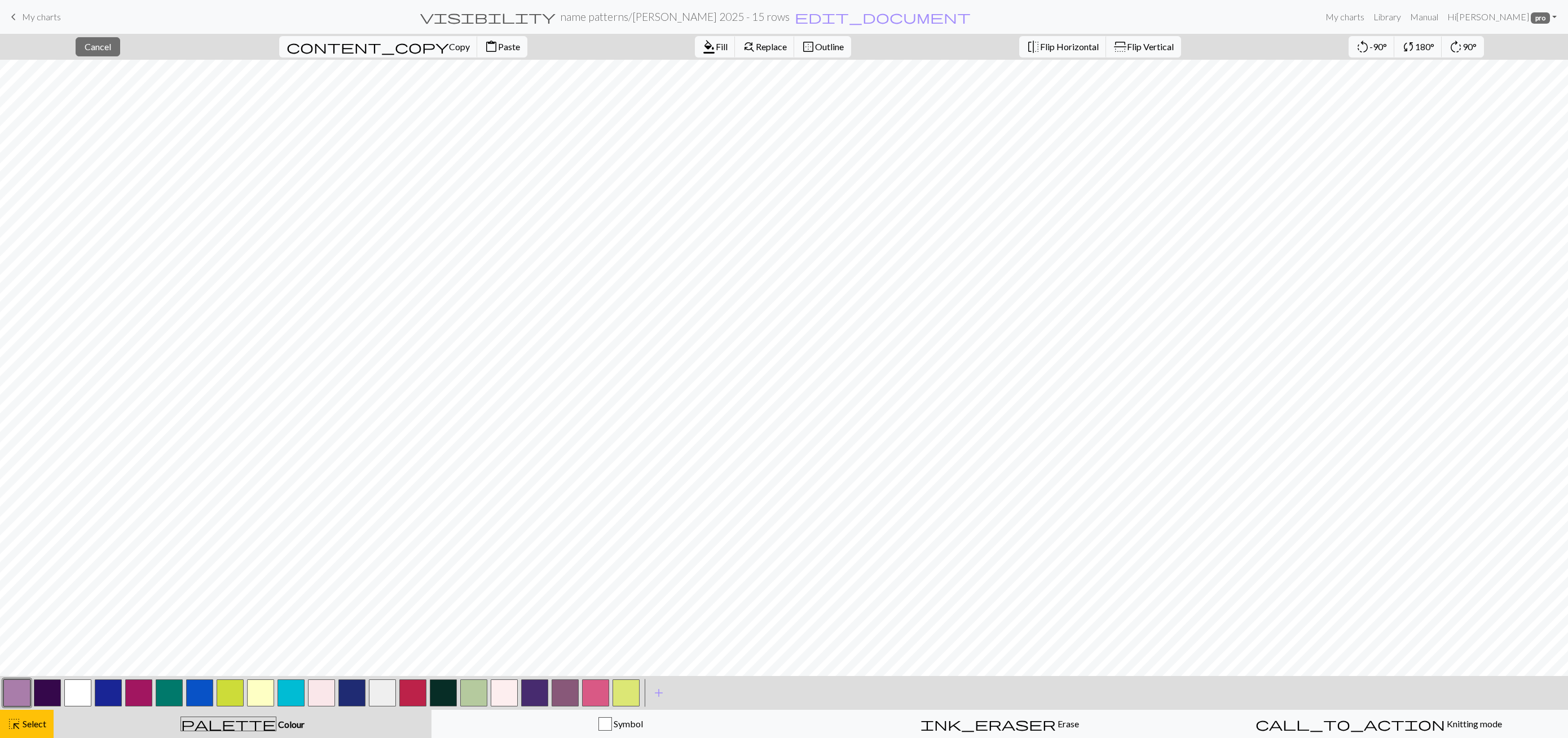
click at [82, 698] on button "button" at bounding box center [78, 693] width 27 height 27
click at [32, 726] on span "Select" at bounding box center [33, 724] width 26 height 11
drag, startPoint x: 19, startPoint y: 695, endPoint x: 27, endPoint y: 694, distance: 8.1
click at [18, 694] on button "button" at bounding box center [17, 693] width 27 height 27
drag, startPoint x: 85, startPoint y: 698, endPoint x: 117, endPoint y: 683, distance: 35.3
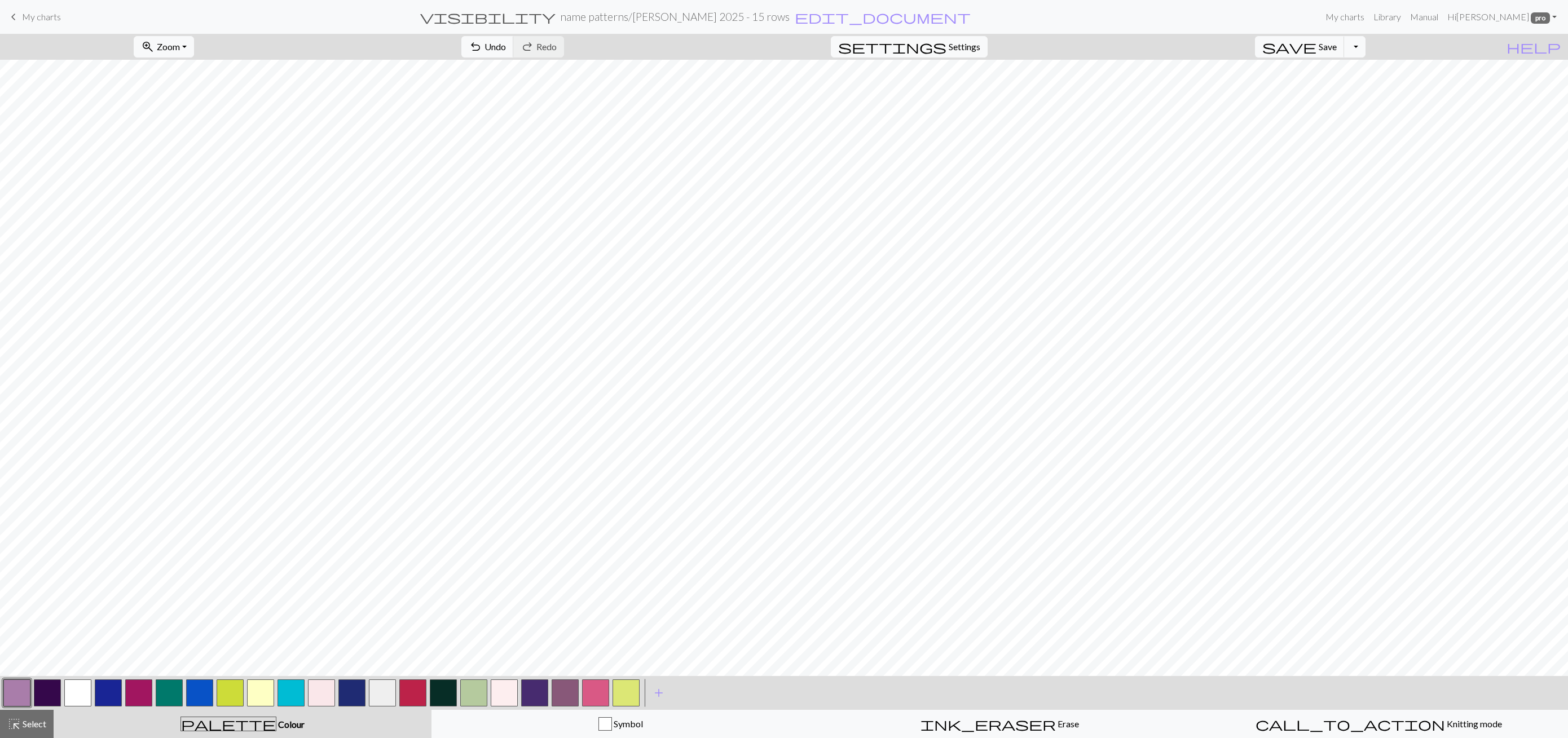
click at [85, 698] on button "button" at bounding box center [78, 693] width 27 height 27
drag, startPoint x: 7, startPoint y: 692, endPoint x: 75, endPoint y: 683, distance: 68.6
click at [8, 692] on button "button" at bounding box center [17, 693] width 27 height 27
drag, startPoint x: 26, startPoint y: 723, endPoint x: 181, endPoint y: 682, distance: 160.3
click at [26, 723] on span "Select" at bounding box center [33, 724] width 26 height 11
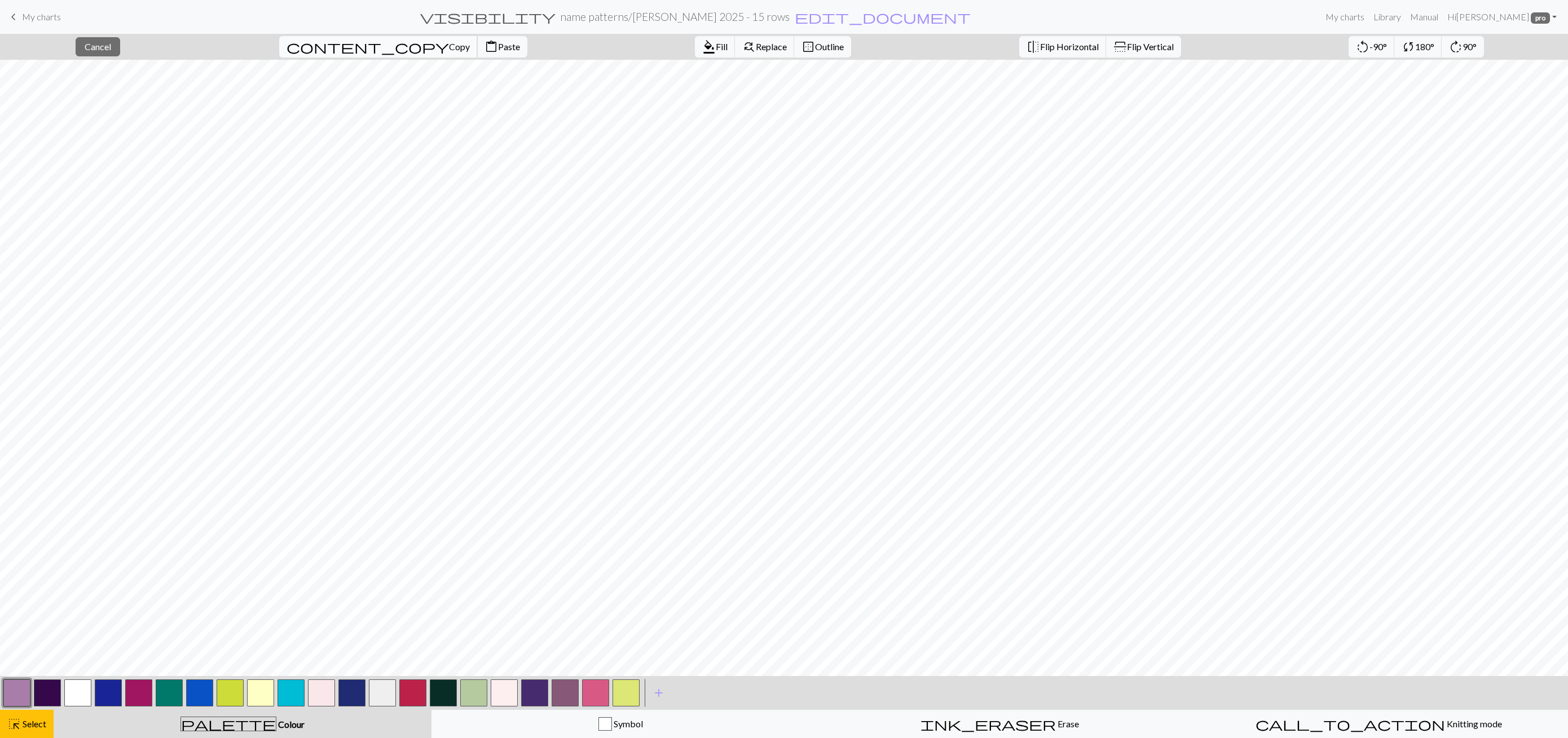
drag, startPoint x: 345, startPoint y: 43, endPoint x: 368, endPoint y: 52, distance: 24.7
click at [449, 43] on span "Copy" at bounding box center [460, 47] width 21 height 11
click at [498, 45] on span "Paste" at bounding box center [509, 47] width 22 height 11
click at [19, 701] on button "button" at bounding box center [17, 693] width 27 height 27
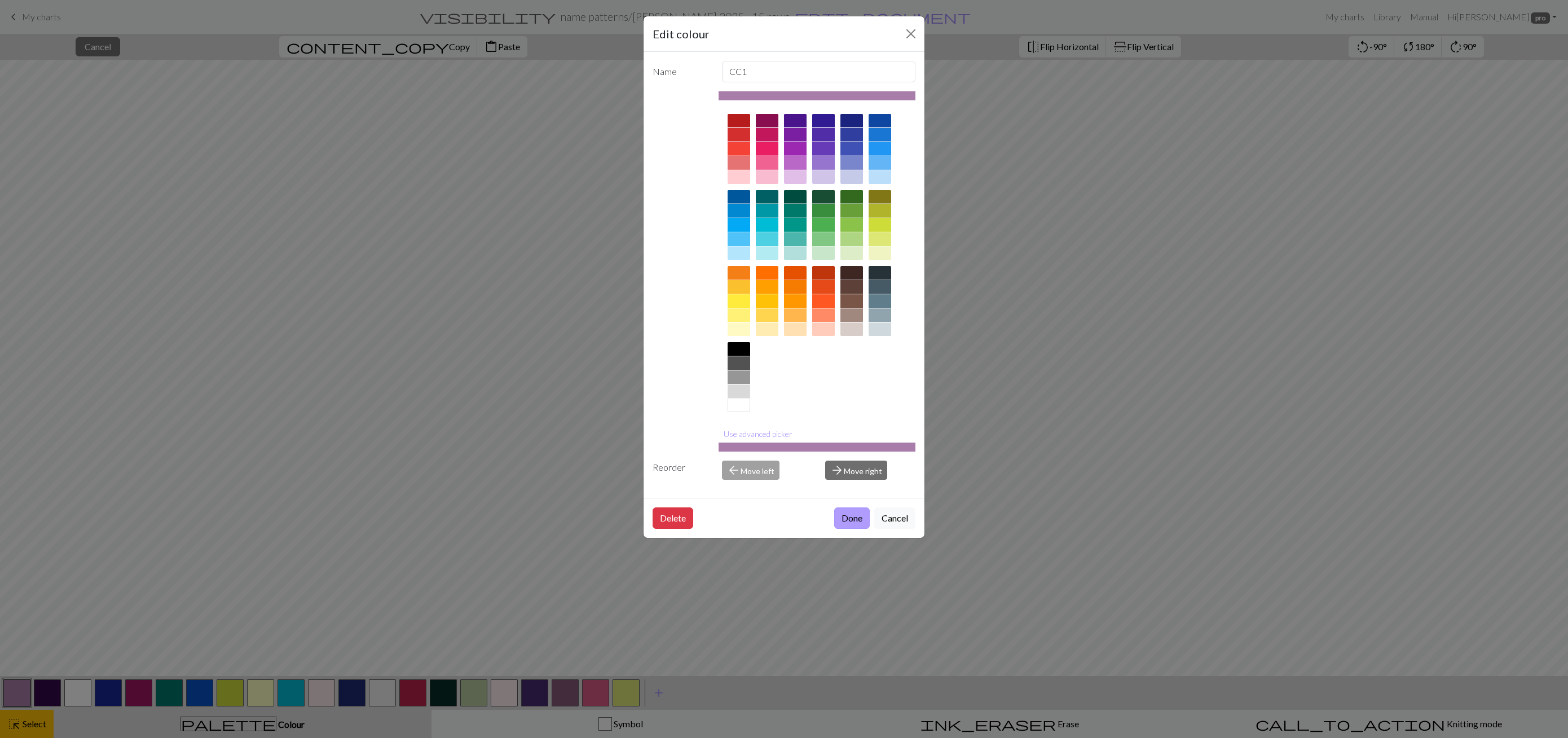
click at [854, 512] on button "Done" at bounding box center [852, 518] width 35 height 21
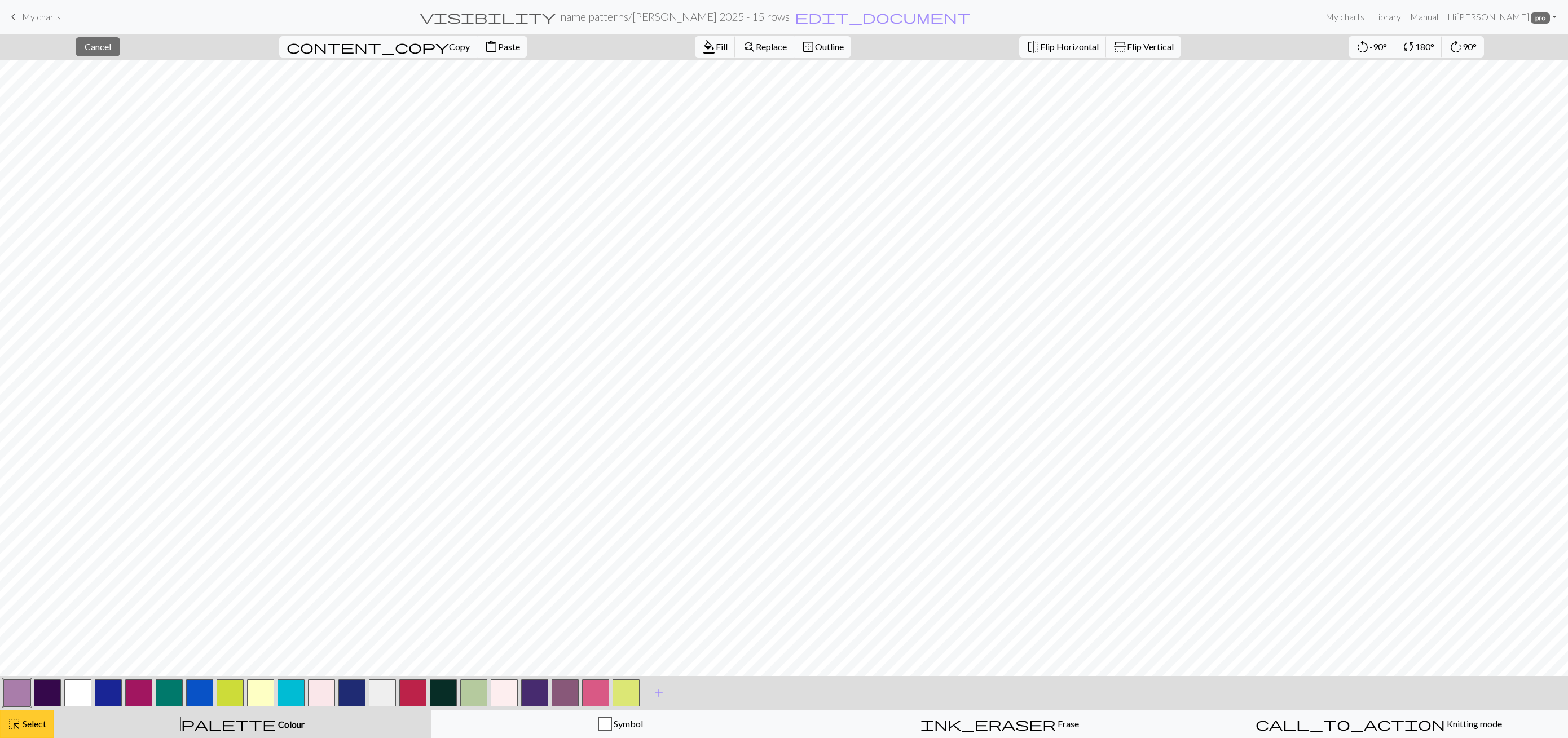
drag, startPoint x: 23, startPoint y: 719, endPoint x: 37, endPoint y: 729, distance: 17.2
click at [23, 719] on span "Select" at bounding box center [33, 724] width 26 height 11
click at [72, 688] on button "button" at bounding box center [78, 693] width 27 height 27
drag, startPoint x: 13, startPoint y: 688, endPoint x: 21, endPoint y: 687, distance: 8.1
click at [13, 688] on button "button" at bounding box center [17, 693] width 27 height 27
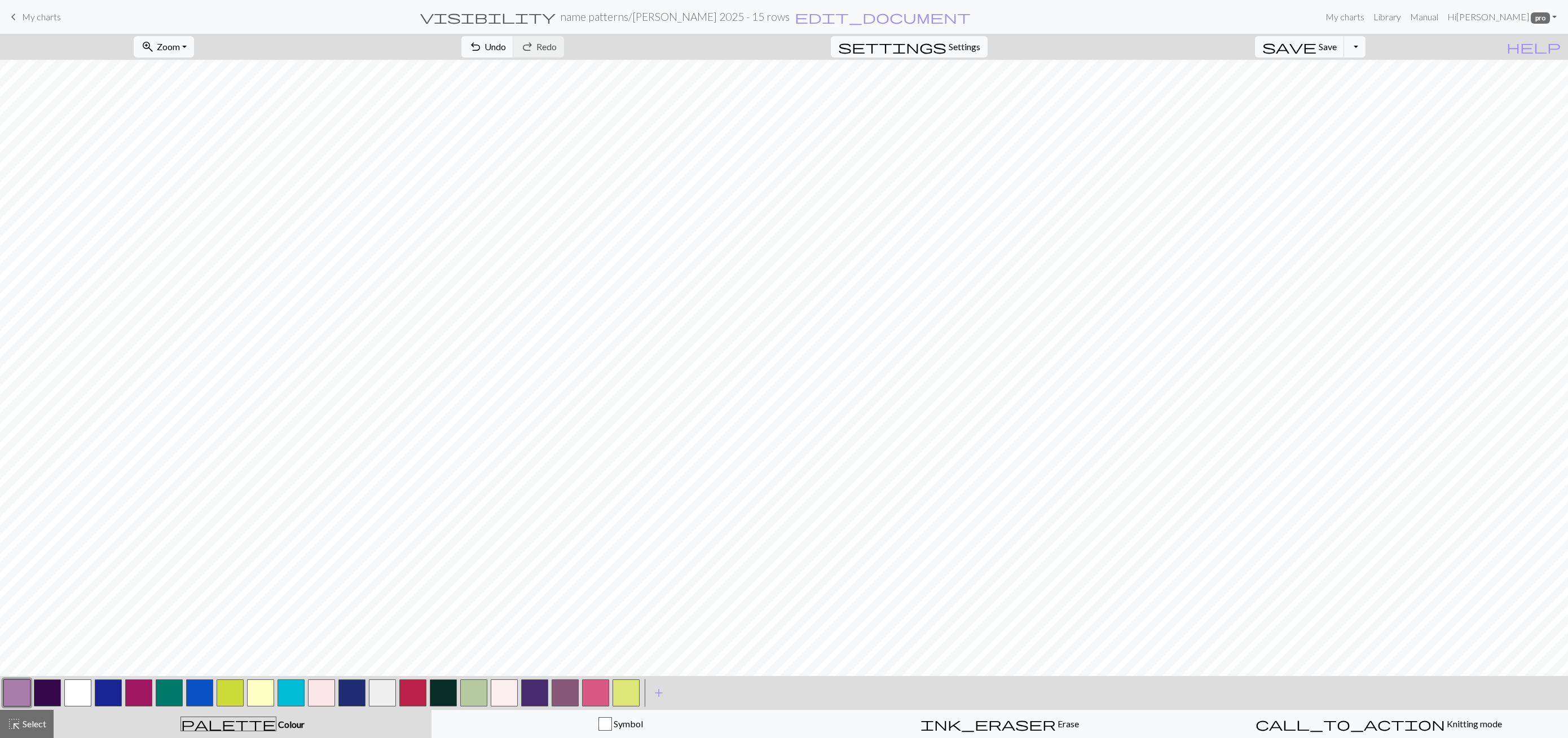
click at [73, 694] on button "button" at bounding box center [78, 693] width 27 height 27
click at [41, 729] on div "highlight_alt Select Select" at bounding box center [27, 724] width 39 height 13
drag, startPoint x: 331, startPoint y: 49, endPoint x: 337, endPoint y: 47, distance: 6.3
click at [331, 48] on span "content_copy" at bounding box center [368, 47] width 163 height 16
click at [498, 49] on span "Paste" at bounding box center [509, 47] width 22 height 11
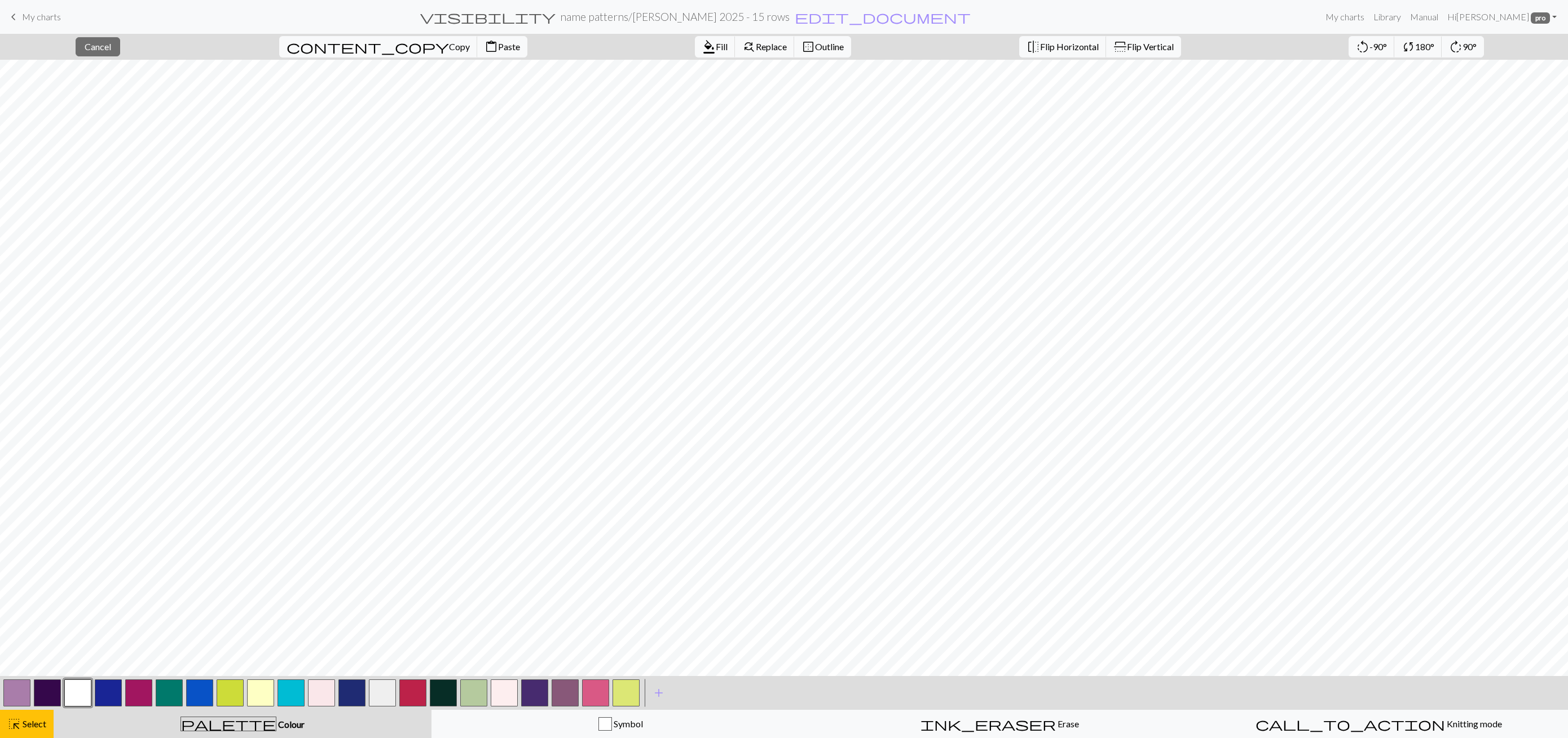
drag, startPoint x: 18, startPoint y: 732, endPoint x: 50, endPoint y: 702, distance: 43.9
click at [19, 731] on button "highlight_alt Select Select" at bounding box center [27, 724] width 54 height 28
click at [23, 695] on button "button" at bounding box center [17, 693] width 27 height 27
click at [68, 690] on button "button" at bounding box center [78, 693] width 27 height 27
drag, startPoint x: 9, startPoint y: 719, endPoint x: 83, endPoint y: 703, distance: 75.7
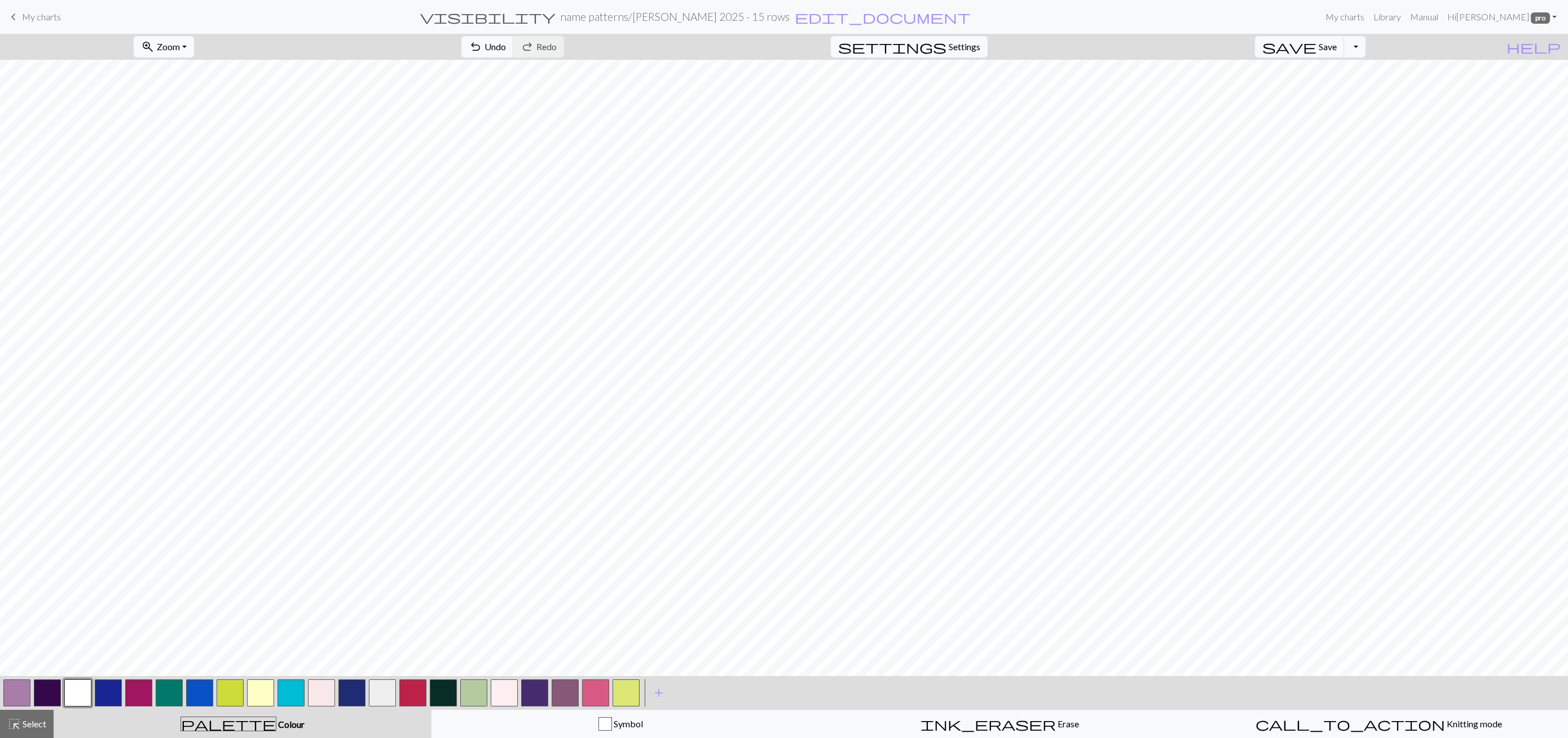
click at [9, 719] on span "highlight_alt" at bounding box center [14, 724] width 13 height 16
click at [449, 46] on span "Copy" at bounding box center [460, 47] width 21 height 11
click at [498, 49] on span "Paste" at bounding box center [509, 47] width 22 height 11
click at [10, 688] on button "button" at bounding box center [17, 693] width 27 height 27
click at [36, 731] on button "highlight_alt Select Select" at bounding box center [27, 724] width 54 height 28
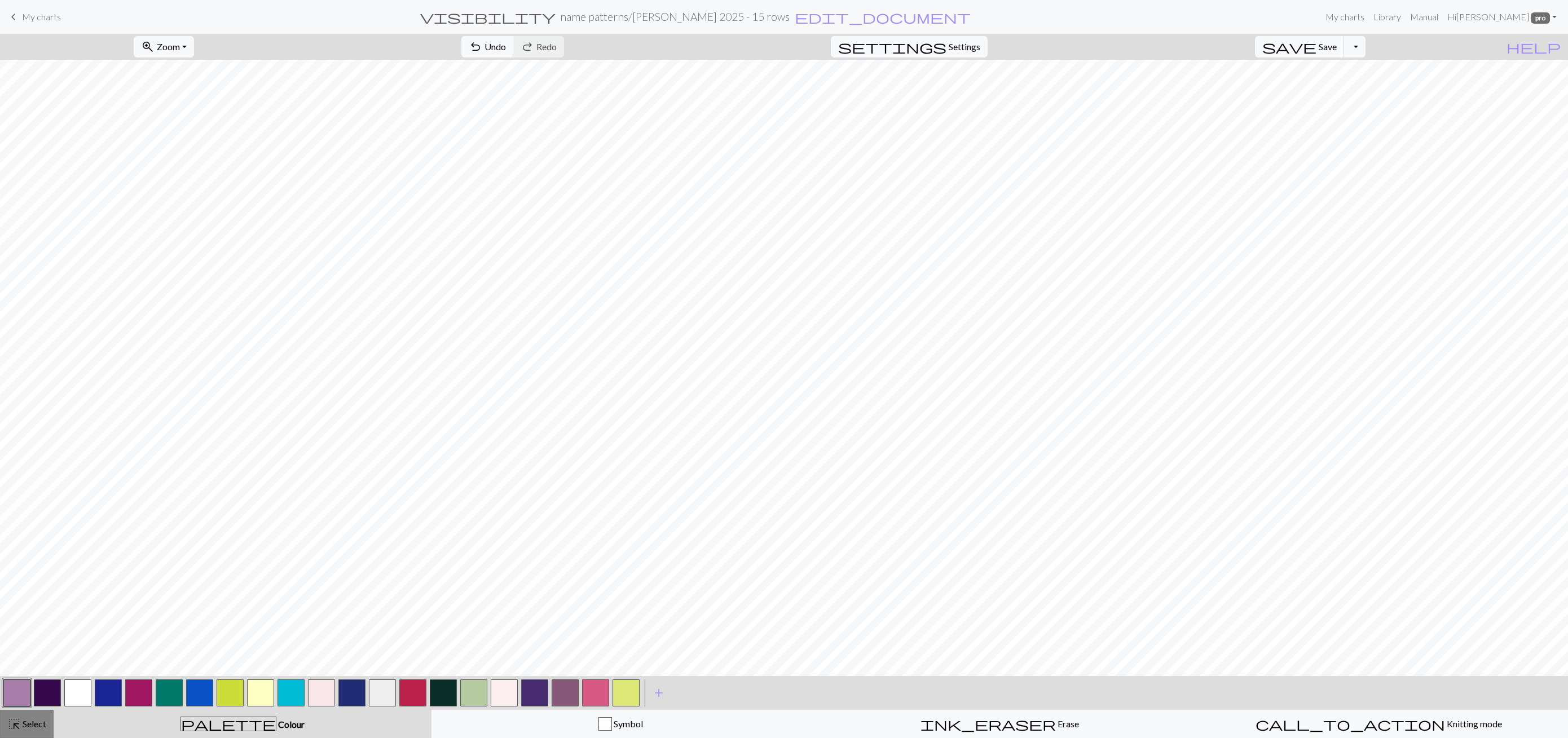
click at [32, 725] on span "Select" at bounding box center [33, 724] width 26 height 11
drag, startPoint x: 32, startPoint y: 723, endPoint x: 103, endPoint y: 706, distance: 73.0
click at [32, 723] on span "Select" at bounding box center [33, 724] width 26 height 11
click at [1337, 48] on span "Save" at bounding box center [1328, 47] width 18 height 11
click at [1374, 43] on div "Chart saved" at bounding box center [784, 22] width 1568 height 44
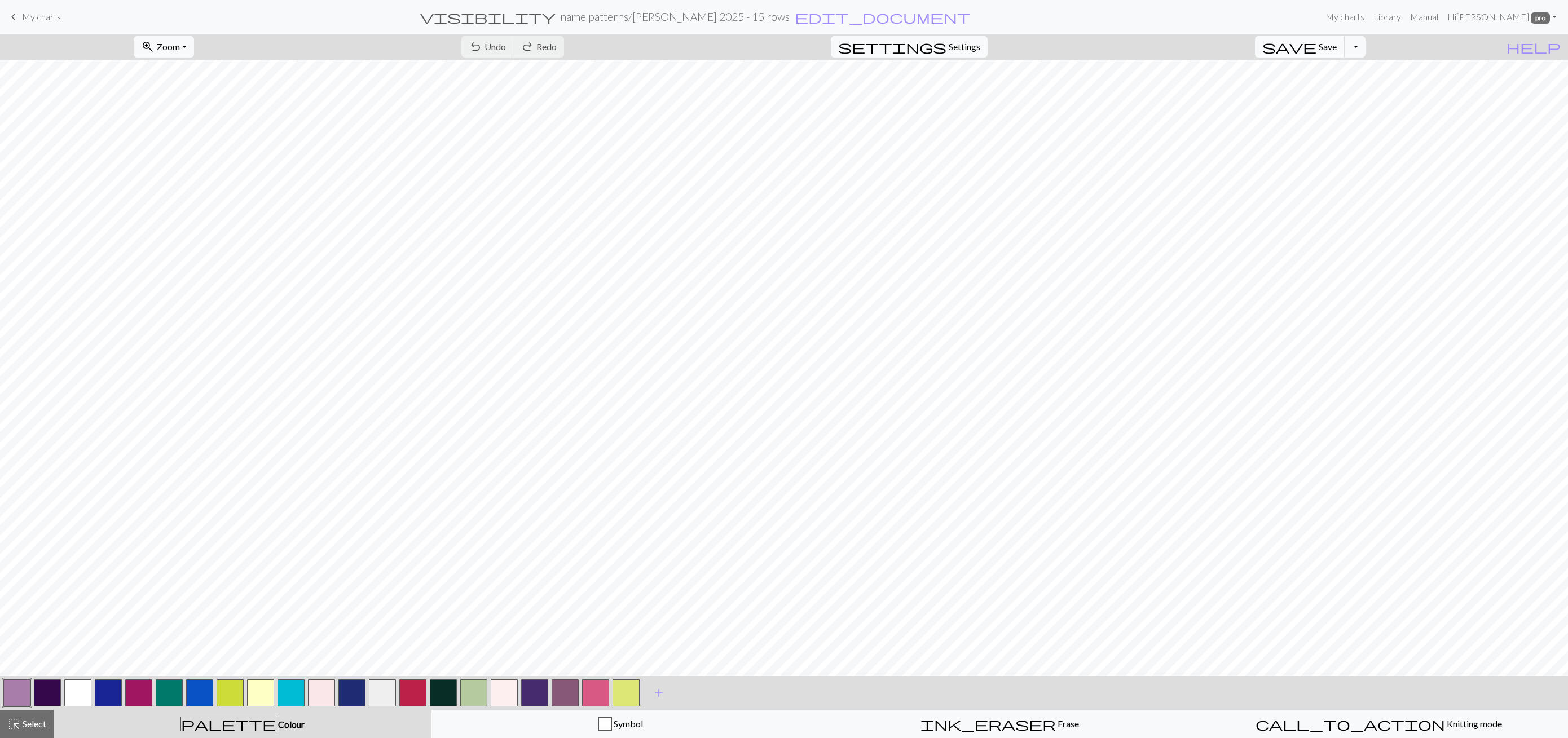
click at [1317, 50] on span "save" at bounding box center [1289, 47] width 54 height 16
click at [1365, 47] on button "Toggle Dropdown" at bounding box center [1354, 46] width 21 height 21
click at [1354, 74] on button "file_copy Save a copy" at bounding box center [1272, 71] width 186 height 18
click at [26, 691] on button "button" at bounding box center [17, 693] width 27 height 27
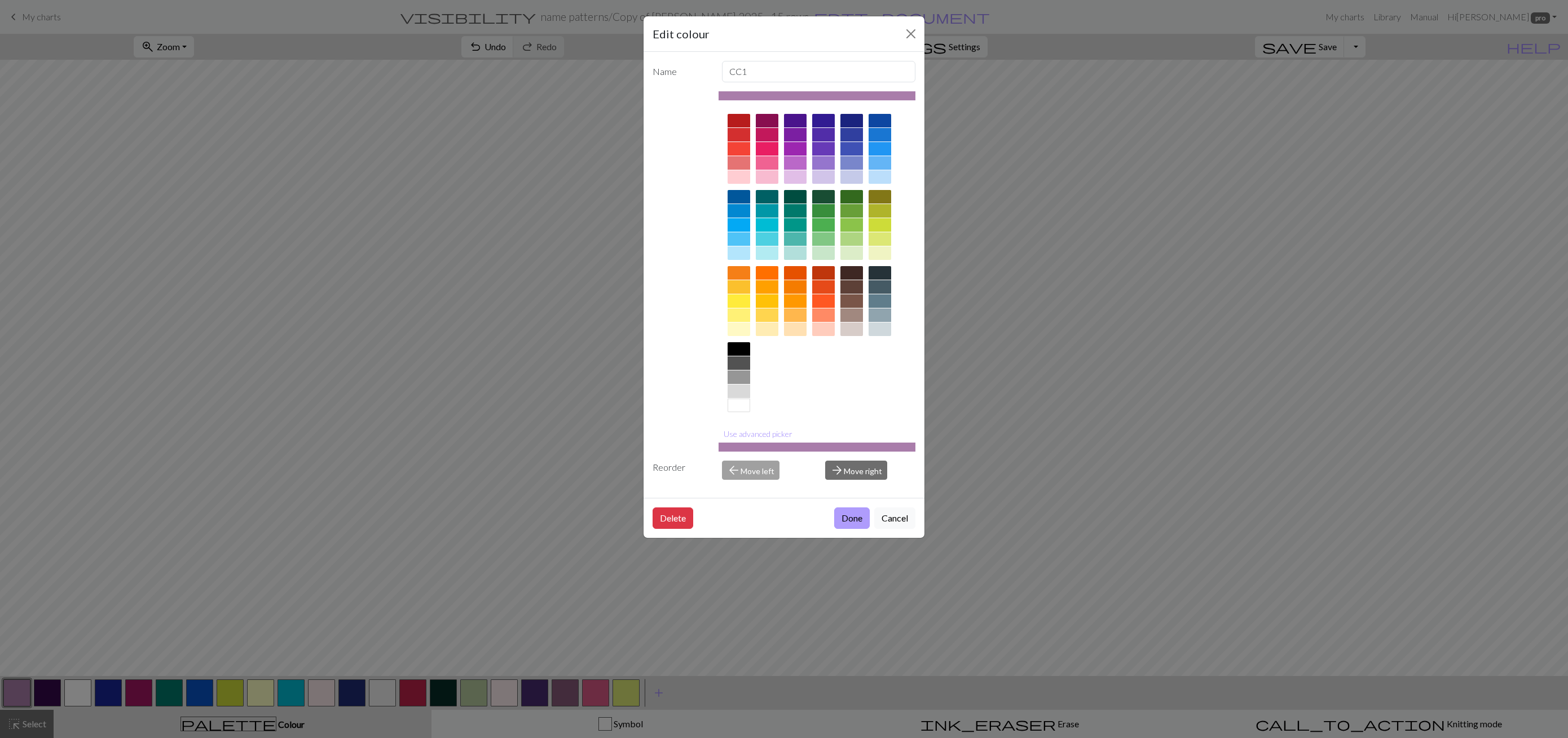
click at [846, 518] on button "Done" at bounding box center [852, 518] width 35 height 21
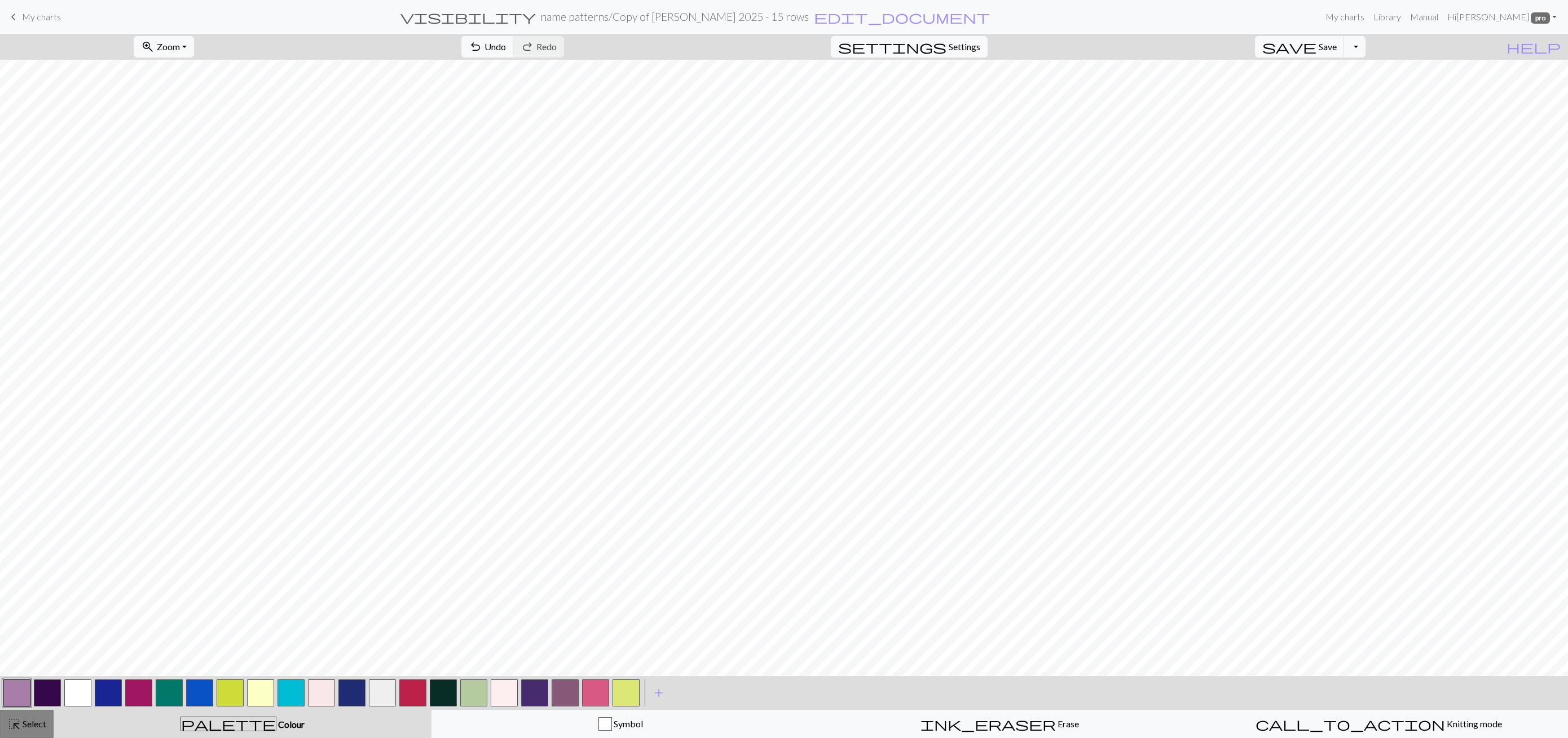
click at [33, 717] on div "highlight_alt Select Select" at bounding box center [27, 724] width 39 height 13
click at [716, 47] on span "Fill" at bounding box center [721, 47] width 12 height 11
click at [65, 686] on button "button" at bounding box center [78, 693] width 27 height 27
click at [15, 692] on button "button" at bounding box center [17, 693] width 27 height 27
click at [82, 699] on button "button" at bounding box center [78, 693] width 27 height 27
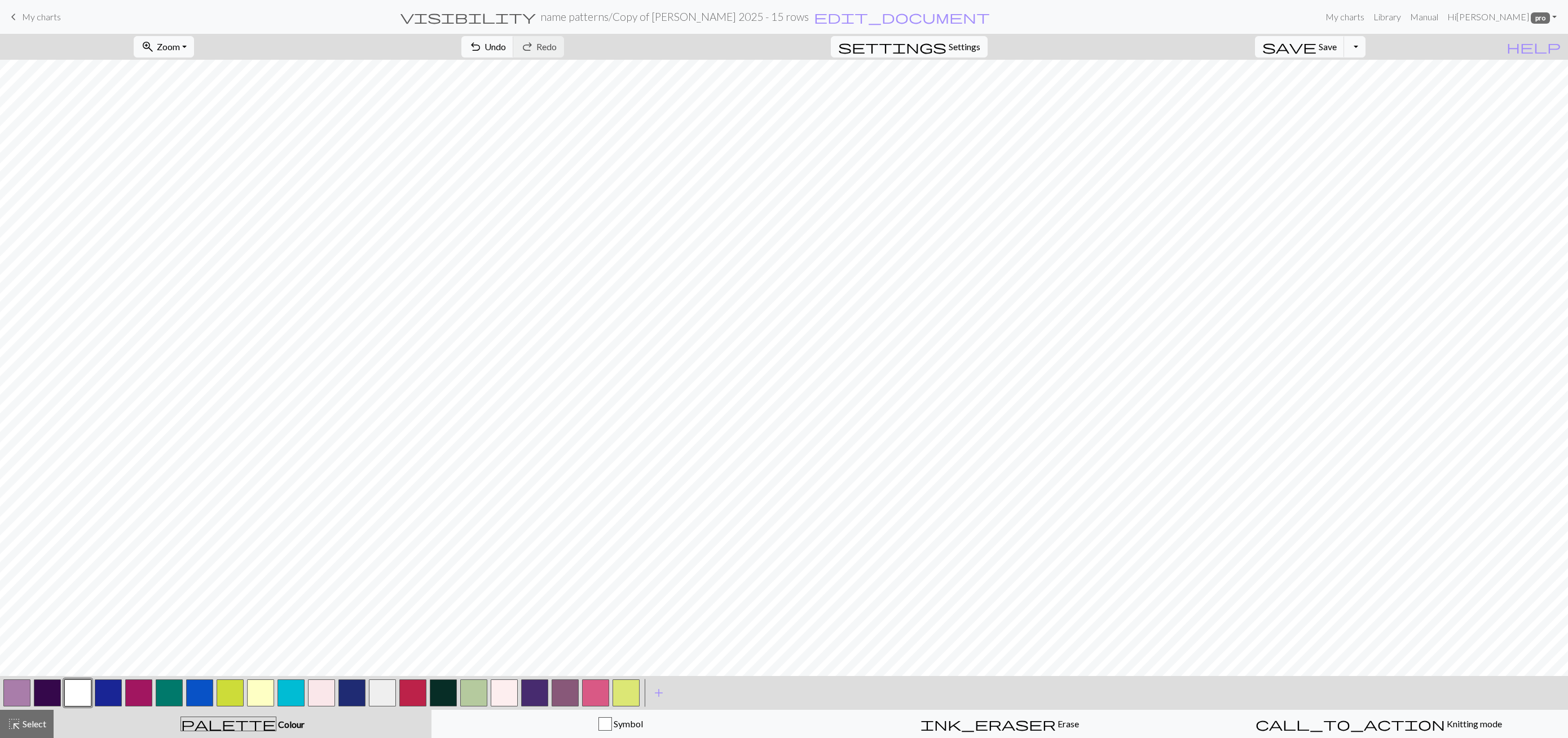
drag, startPoint x: 17, startPoint y: 691, endPoint x: 70, endPoint y: 687, distance: 53.2
click at [16, 692] on button "button" at bounding box center [17, 693] width 27 height 27
drag, startPoint x: 79, startPoint y: 691, endPoint x: 125, endPoint y: 686, distance: 46.3
click at [79, 691] on button "button" at bounding box center [78, 693] width 27 height 27
drag, startPoint x: 16, startPoint y: 722, endPoint x: 71, endPoint y: 688, distance: 64.7
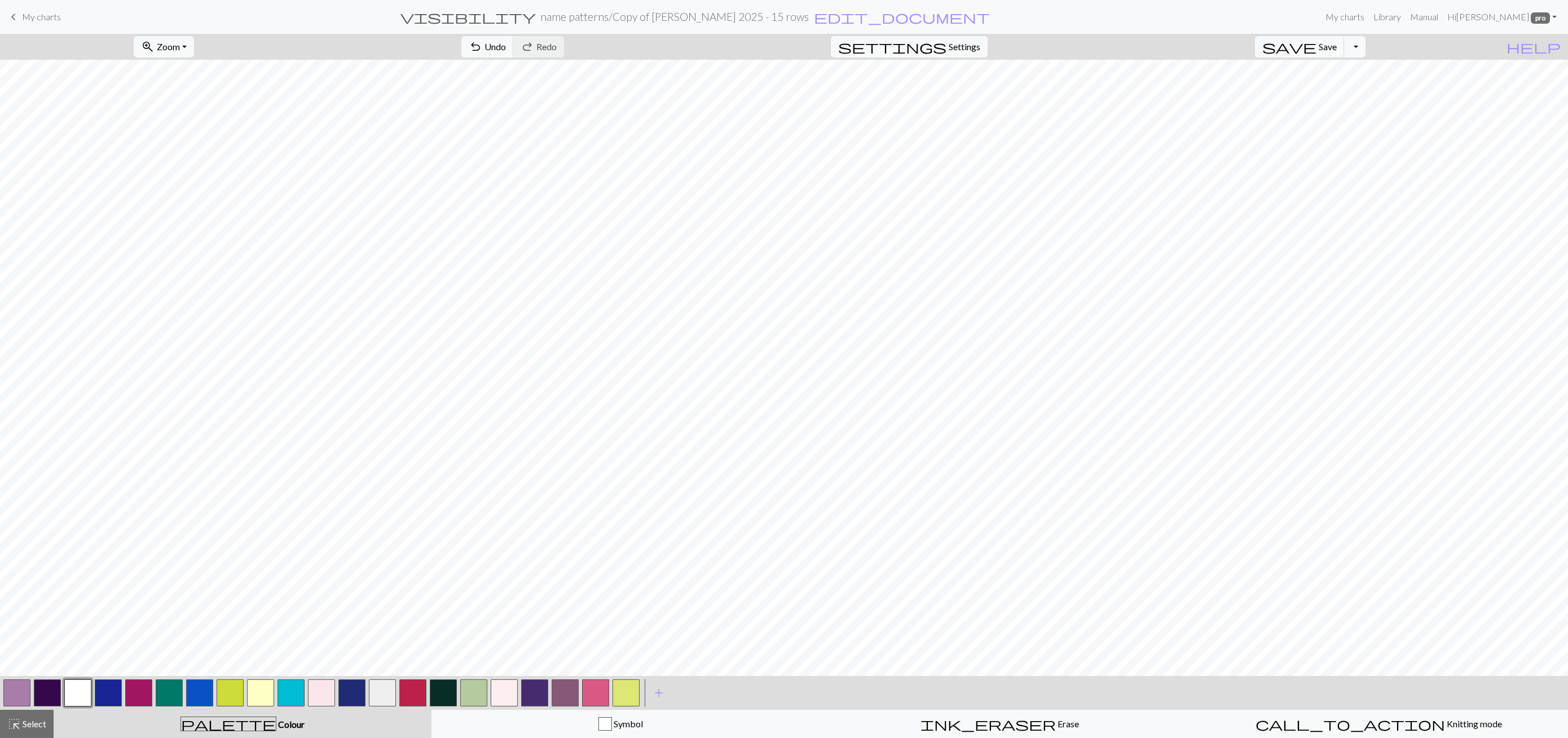
click at [16, 722] on span "highlight_alt" at bounding box center [14, 724] width 13 height 16
drag, startPoint x: 30, startPoint y: 720, endPoint x: 83, endPoint y: 697, distance: 57.8
click at [31, 719] on span "Select" at bounding box center [33, 724] width 26 height 11
drag, startPoint x: 12, startPoint y: 728, endPoint x: 141, endPoint y: 695, distance: 133.2
click at [12, 728] on span "highlight_alt" at bounding box center [14, 724] width 13 height 16
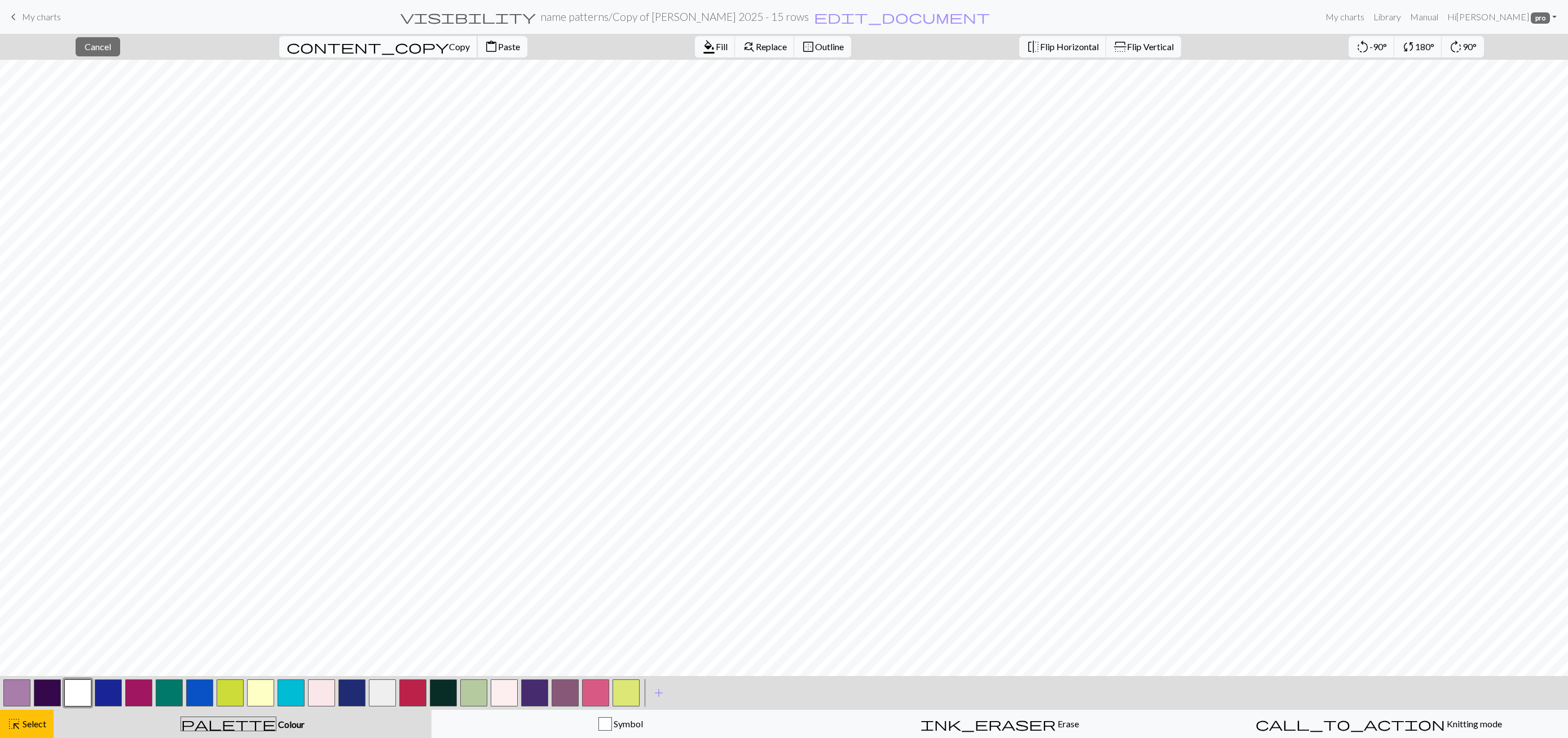
click at [449, 49] on span "Copy" at bounding box center [460, 47] width 21 height 11
drag, startPoint x: 385, startPoint y: 41, endPoint x: 392, endPoint y: 34, distance: 9.9
click at [485, 39] on span "content_paste" at bounding box center [491, 47] width 13 height 16
click at [120, 47] on button "close Cancel" at bounding box center [97, 47] width 44 height 19
click at [21, 719] on span "Select" at bounding box center [33, 724] width 26 height 11
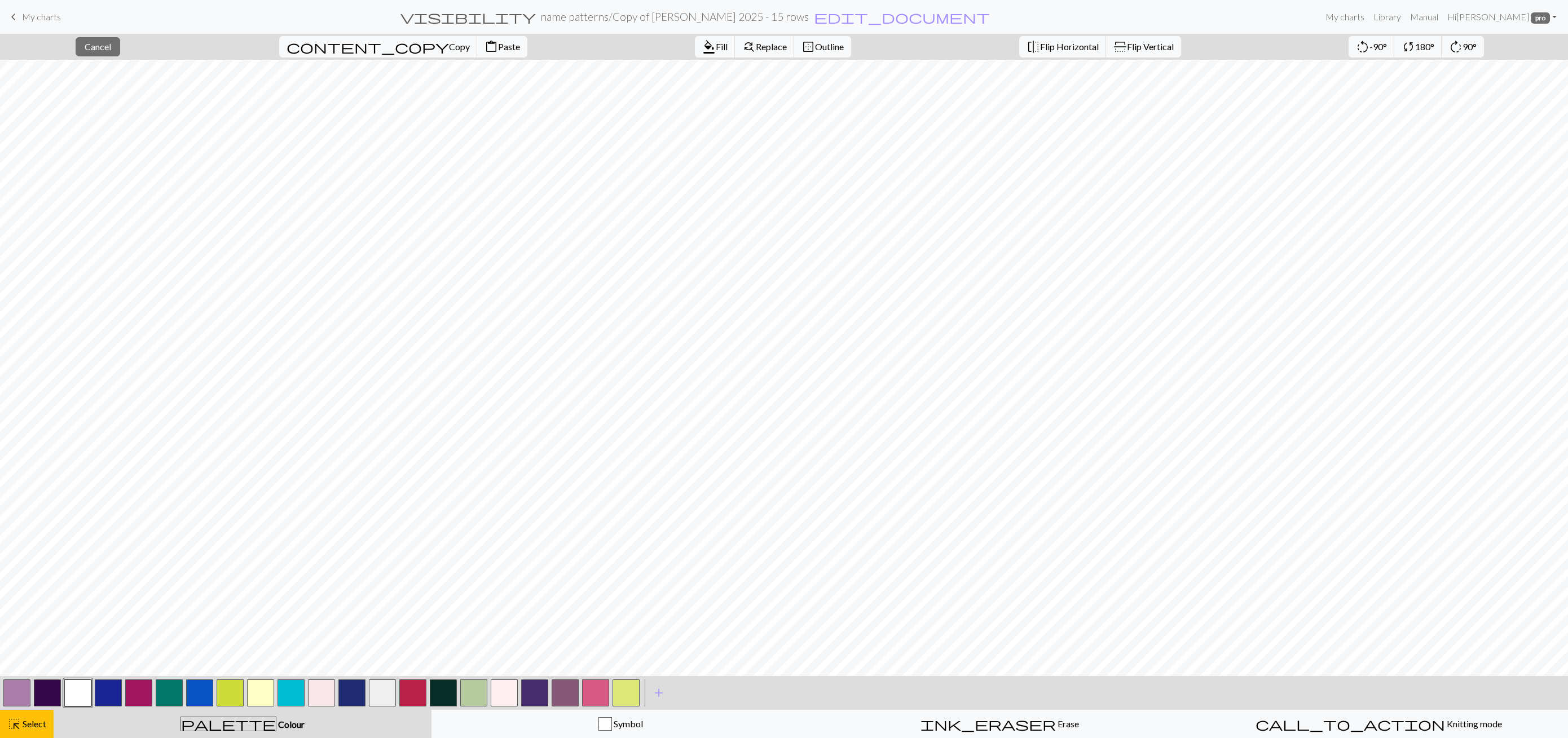
click at [12, 686] on button "button" at bounding box center [17, 693] width 27 height 27
click at [716, 41] on span "Fill" at bounding box center [721, 47] width 12 height 11
drag, startPoint x: 81, startPoint y: 692, endPoint x: 97, endPoint y: 678, distance: 21.3
click at [81, 692] on button "button" at bounding box center [78, 693] width 27 height 27
drag, startPoint x: 19, startPoint y: 694, endPoint x: 27, endPoint y: 688, distance: 10.0
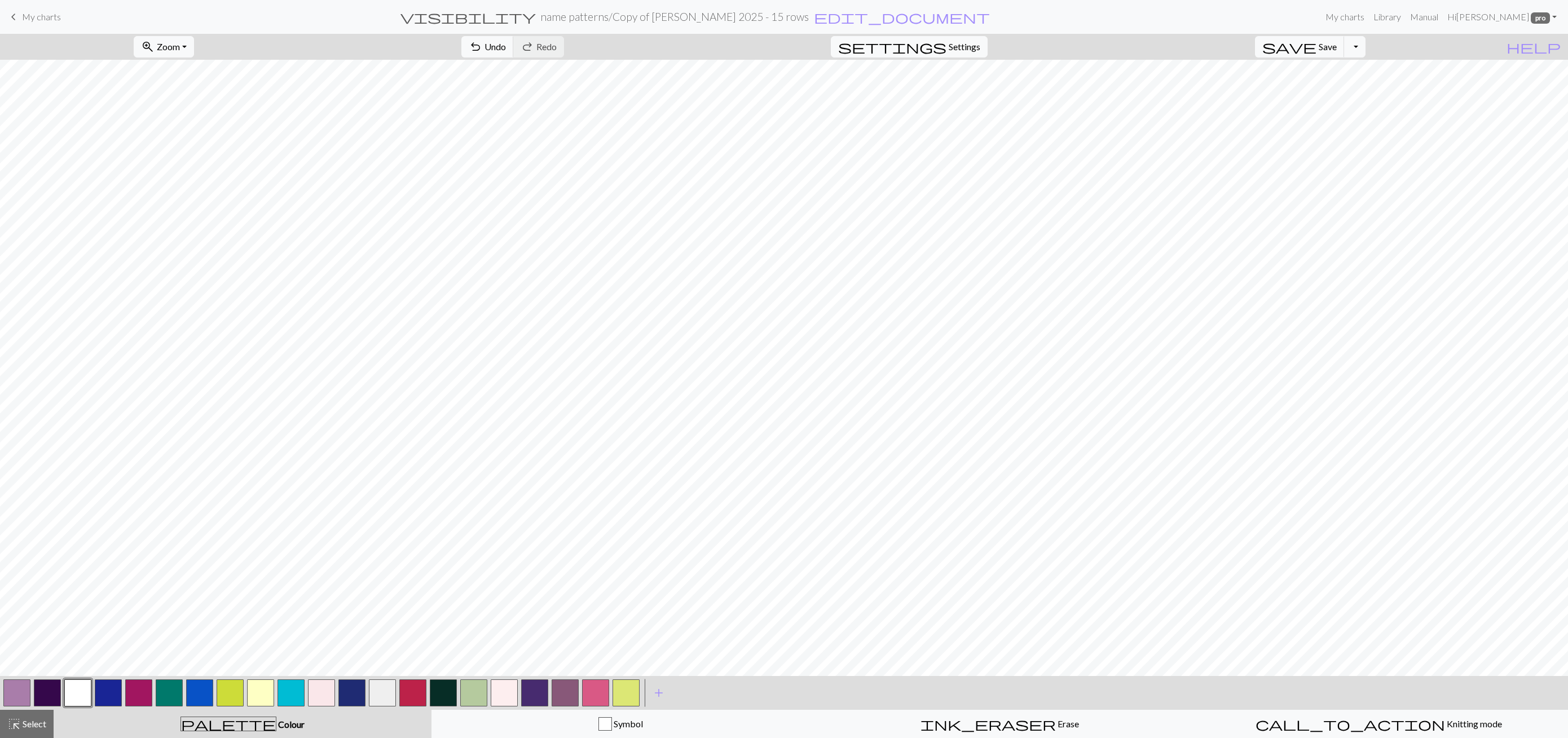
click at [21, 691] on button "button" at bounding box center [17, 693] width 27 height 27
drag, startPoint x: 72, startPoint y: 684, endPoint x: 76, endPoint y: 679, distance: 6.4
click at [74, 681] on button "button" at bounding box center [78, 693] width 27 height 27
drag, startPoint x: 559, startPoint y: 47, endPoint x: 659, endPoint y: 56, distance: 100.4
click at [506, 46] on span "Undo" at bounding box center [495, 47] width 21 height 11
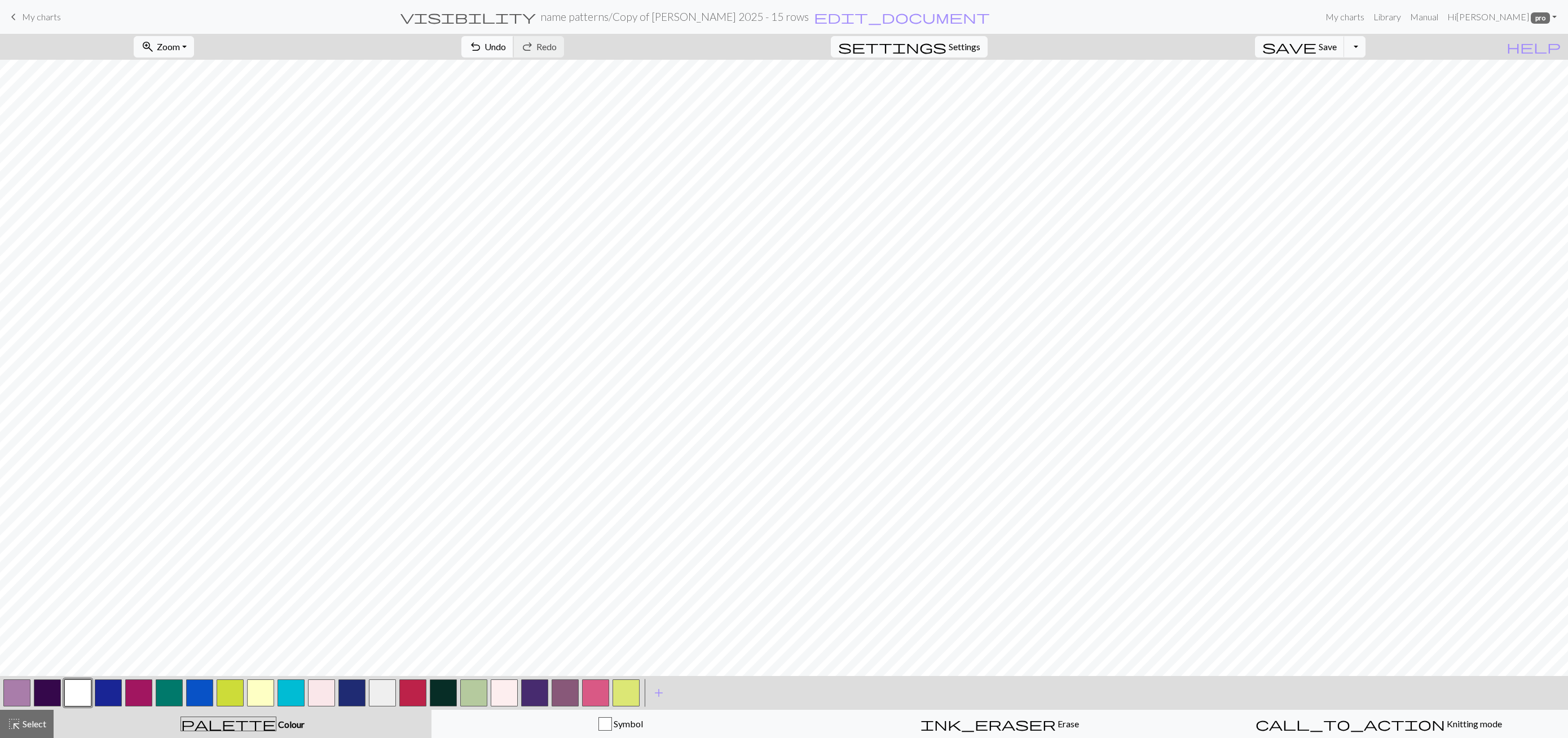
click at [506, 50] on span "Undo" at bounding box center [495, 47] width 21 height 11
drag, startPoint x: 12, startPoint y: 693, endPoint x: 37, endPoint y: 676, distance: 30.2
click at [12, 692] on button "button" at bounding box center [17, 693] width 27 height 27
click at [76, 690] on button "button" at bounding box center [78, 693] width 27 height 27
click at [50, 715] on button "highlight_alt Select Select" at bounding box center [27, 724] width 54 height 28
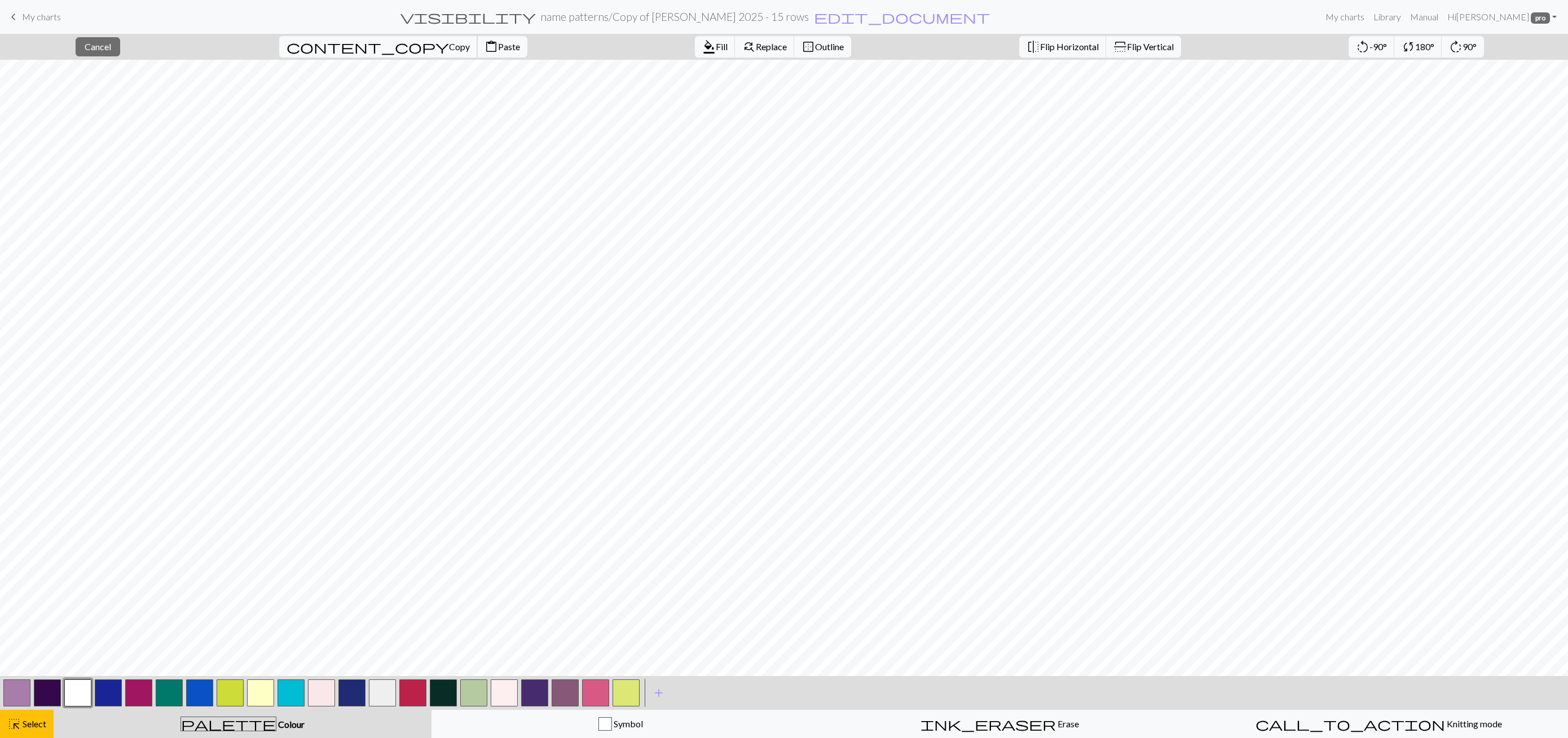
drag, startPoint x: 337, startPoint y: 41, endPoint x: 341, endPoint y: 58, distance: 17.5
click at [338, 41] on span "content_copy" at bounding box center [368, 47] width 163 height 16
click at [498, 46] on span "Paste" at bounding box center [509, 47] width 22 height 11
click at [120, 44] on button "close Cancel" at bounding box center [97, 47] width 44 height 19
drag, startPoint x: 20, startPoint y: 695, endPoint x: 47, endPoint y: 677, distance: 32.4
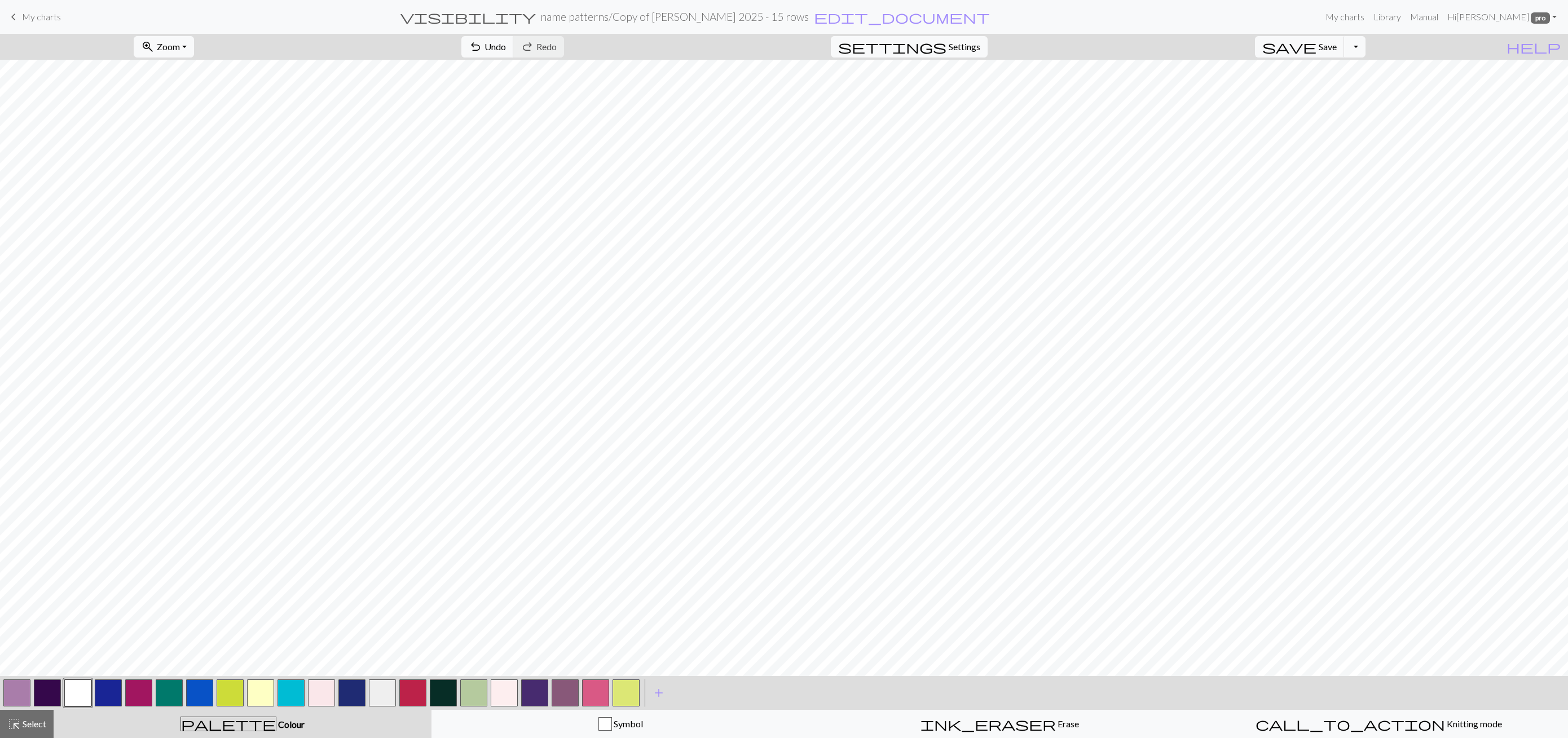
click at [34, 688] on div at bounding box center [321, 693] width 640 height 30
drag, startPoint x: 19, startPoint y: 694, endPoint x: 38, endPoint y: 685, distance: 21.0
click at [20, 694] on button "button" at bounding box center [17, 693] width 27 height 27
drag, startPoint x: 75, startPoint y: 692, endPoint x: 82, endPoint y: 685, distance: 9.9
click at [74, 692] on button "button" at bounding box center [78, 693] width 27 height 27
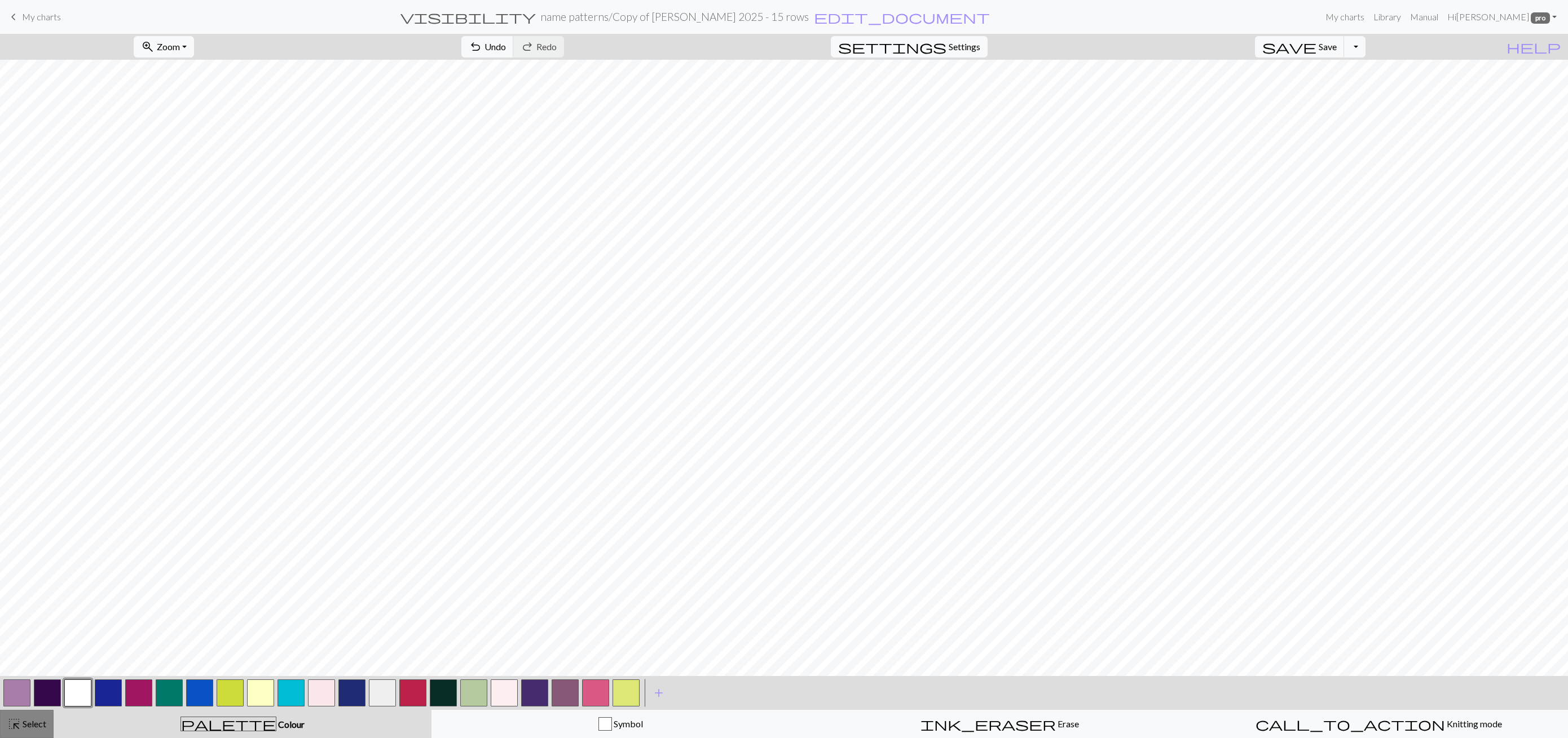
drag, startPoint x: 23, startPoint y: 720, endPoint x: 29, endPoint y: 714, distance: 8.5
click at [29, 714] on button "highlight_alt Select Select" at bounding box center [27, 724] width 54 height 28
click at [449, 47] on span "Copy" at bounding box center [460, 47] width 21 height 11
click at [498, 42] on span "Paste" at bounding box center [509, 47] width 22 height 11
click at [111, 47] on span "Cancel" at bounding box center [98, 47] width 27 height 11
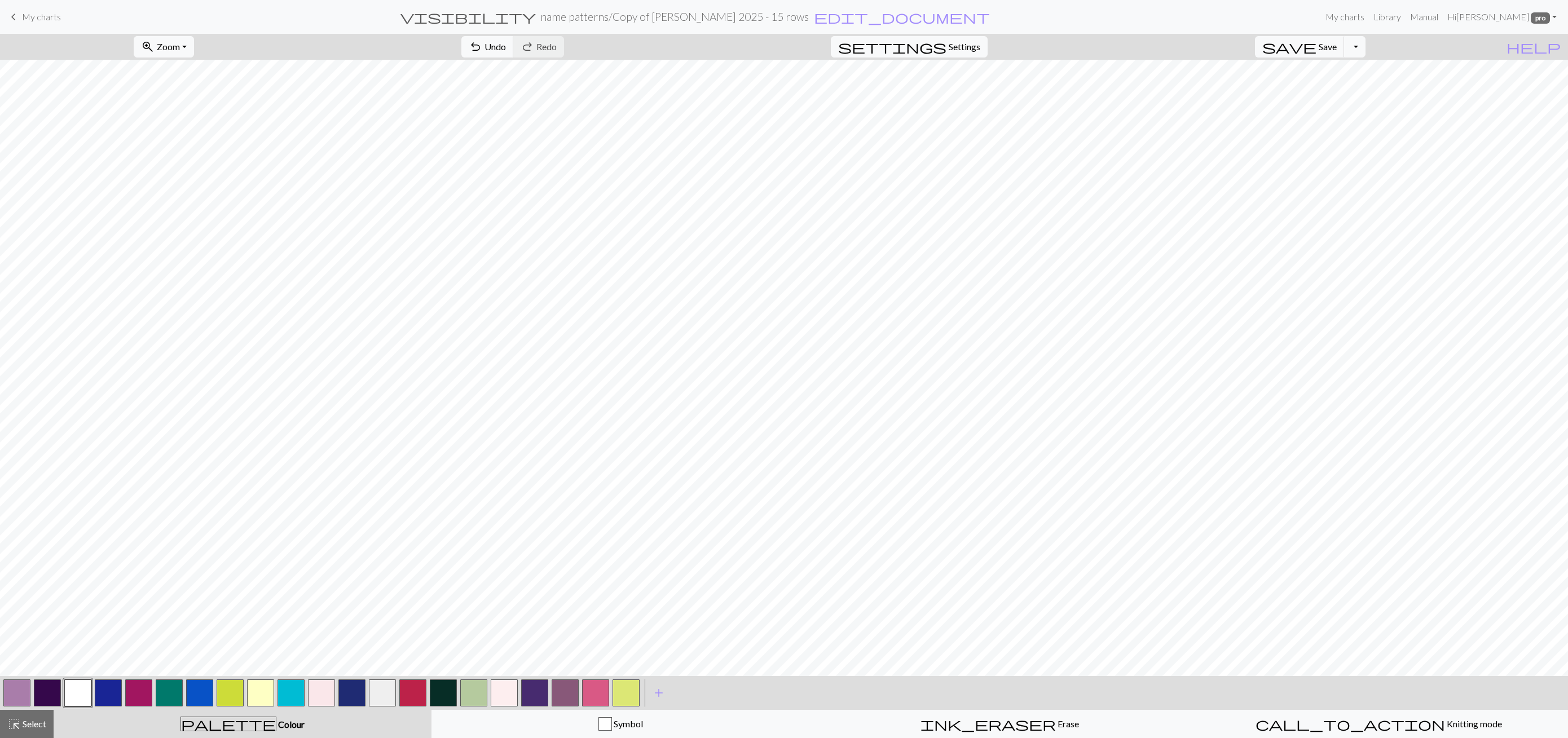
drag, startPoint x: 21, startPoint y: 689, endPoint x: 33, endPoint y: 680, distance: 15.0
click at [23, 688] on button "button" at bounding box center [17, 693] width 27 height 27
drag, startPoint x: 79, startPoint y: 692, endPoint x: 113, endPoint y: 676, distance: 37.6
click at [81, 691] on button "button" at bounding box center [78, 693] width 27 height 27
drag, startPoint x: 24, startPoint y: 686, endPoint x: 31, endPoint y: 683, distance: 7.6
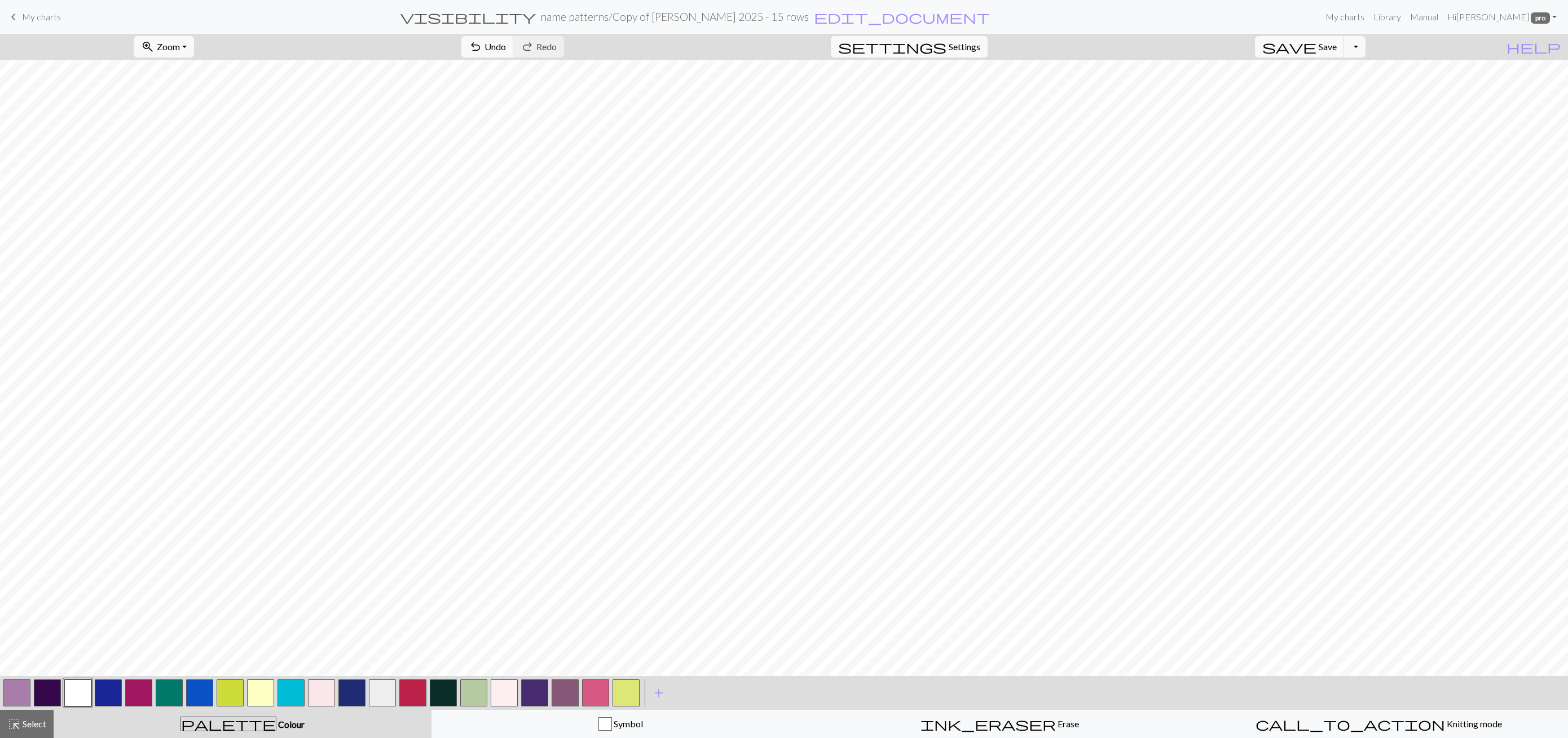
click at [24, 684] on button "button" at bounding box center [17, 693] width 27 height 27
click at [82, 685] on button "button" at bounding box center [78, 693] width 27 height 27
click at [30, 733] on button "highlight_alt Select Select" at bounding box center [27, 724] width 54 height 28
click at [337, 49] on span "content_copy" at bounding box center [368, 47] width 163 height 16
click at [498, 46] on span "Paste" at bounding box center [509, 47] width 22 height 11
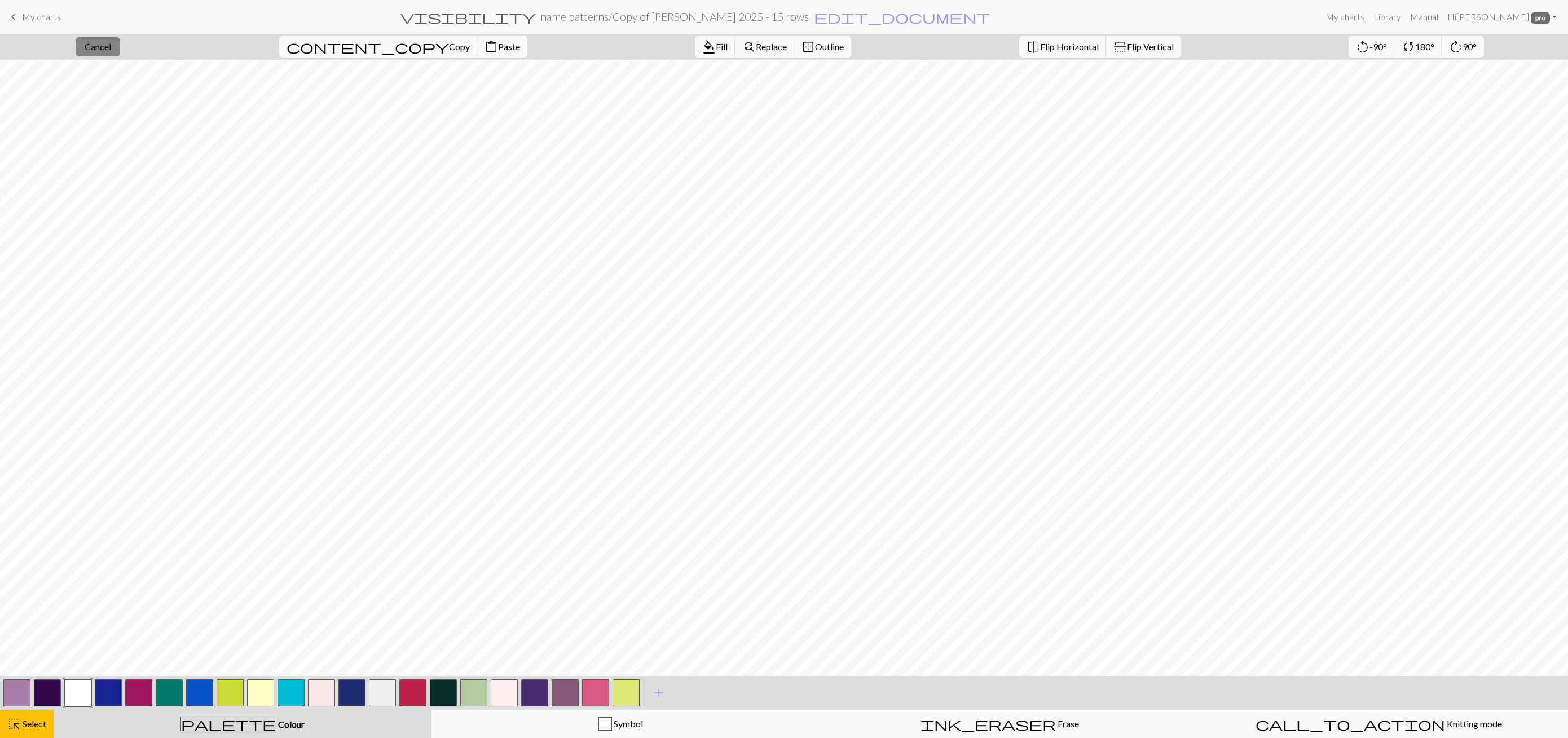
click at [120, 52] on button "close Cancel" at bounding box center [97, 47] width 44 height 19
drag, startPoint x: 10, startPoint y: 689, endPoint x: 124, endPoint y: 681, distance: 114.3
click at [10, 689] on button "button" at bounding box center [17, 693] width 27 height 27
click at [1317, 47] on span "save" at bounding box center [1289, 47] width 54 height 16
drag, startPoint x: 38, startPoint y: 720, endPoint x: 65, endPoint y: 695, distance: 36.8
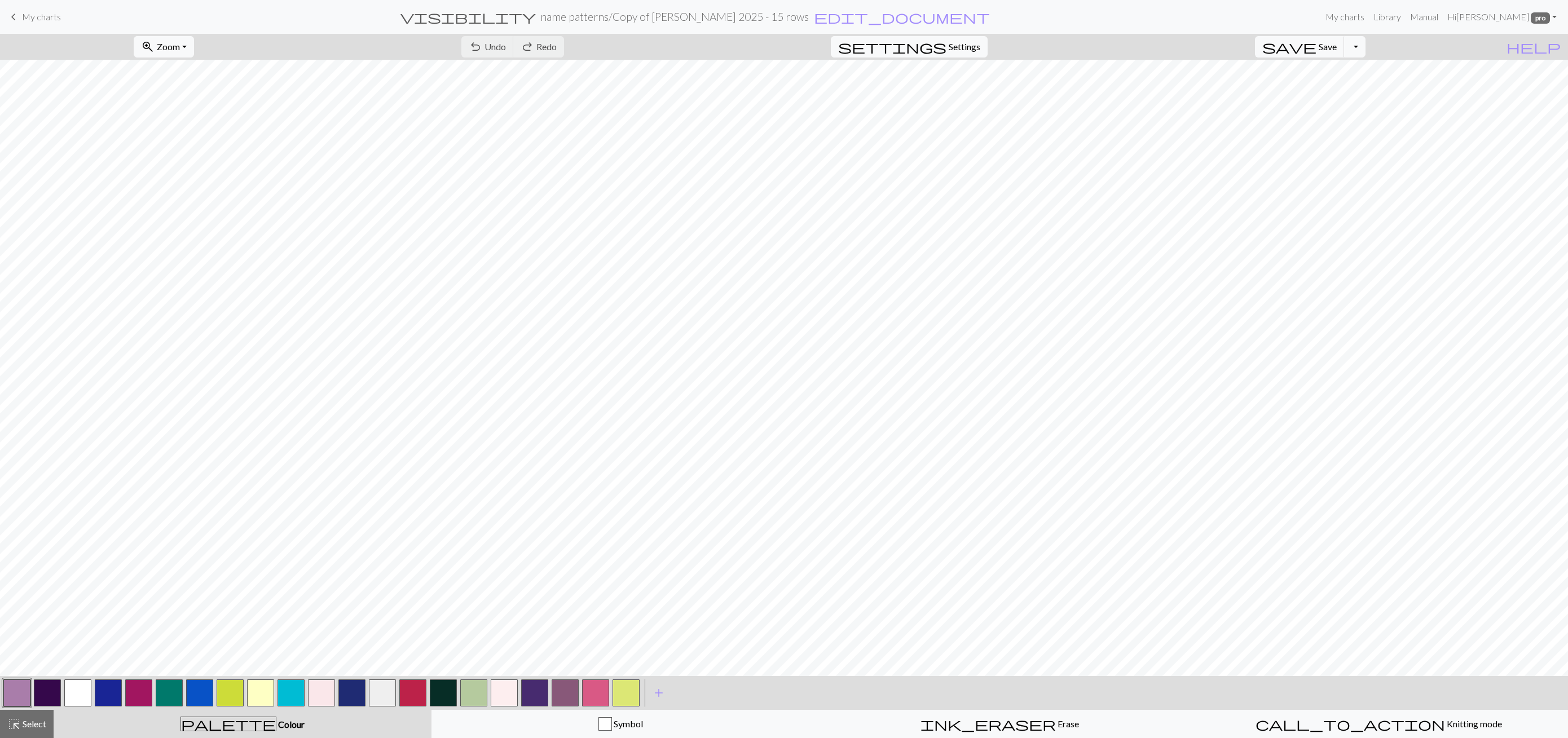
click at [38, 719] on span "Select" at bounding box center [33, 724] width 26 height 11
click at [449, 43] on span "Copy" at bounding box center [460, 47] width 21 height 11
click at [498, 49] on span "Paste" at bounding box center [509, 47] width 22 height 11
click at [111, 46] on span "Cancel" at bounding box center [98, 47] width 27 height 11
click at [1337, 50] on span "Save" at bounding box center [1328, 47] width 18 height 11
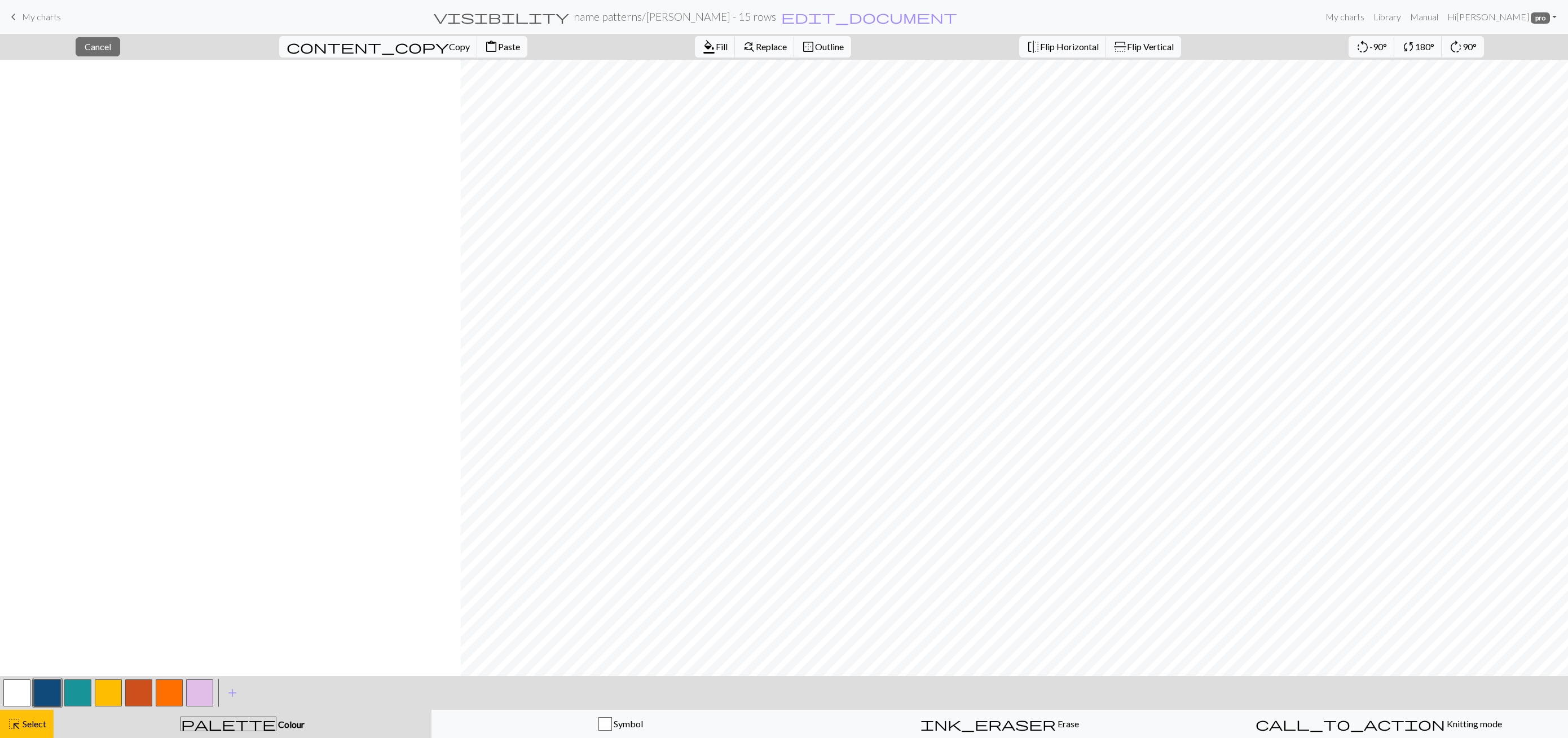
scroll to position [0, 460]
drag, startPoint x: 99, startPoint y: 45, endPoint x: 53, endPoint y: 18, distance: 53.3
click at [99, 46] on span "Cancel" at bounding box center [98, 47] width 27 height 11
click at [49, 18] on span "My charts" at bounding box center [41, 17] width 39 height 11
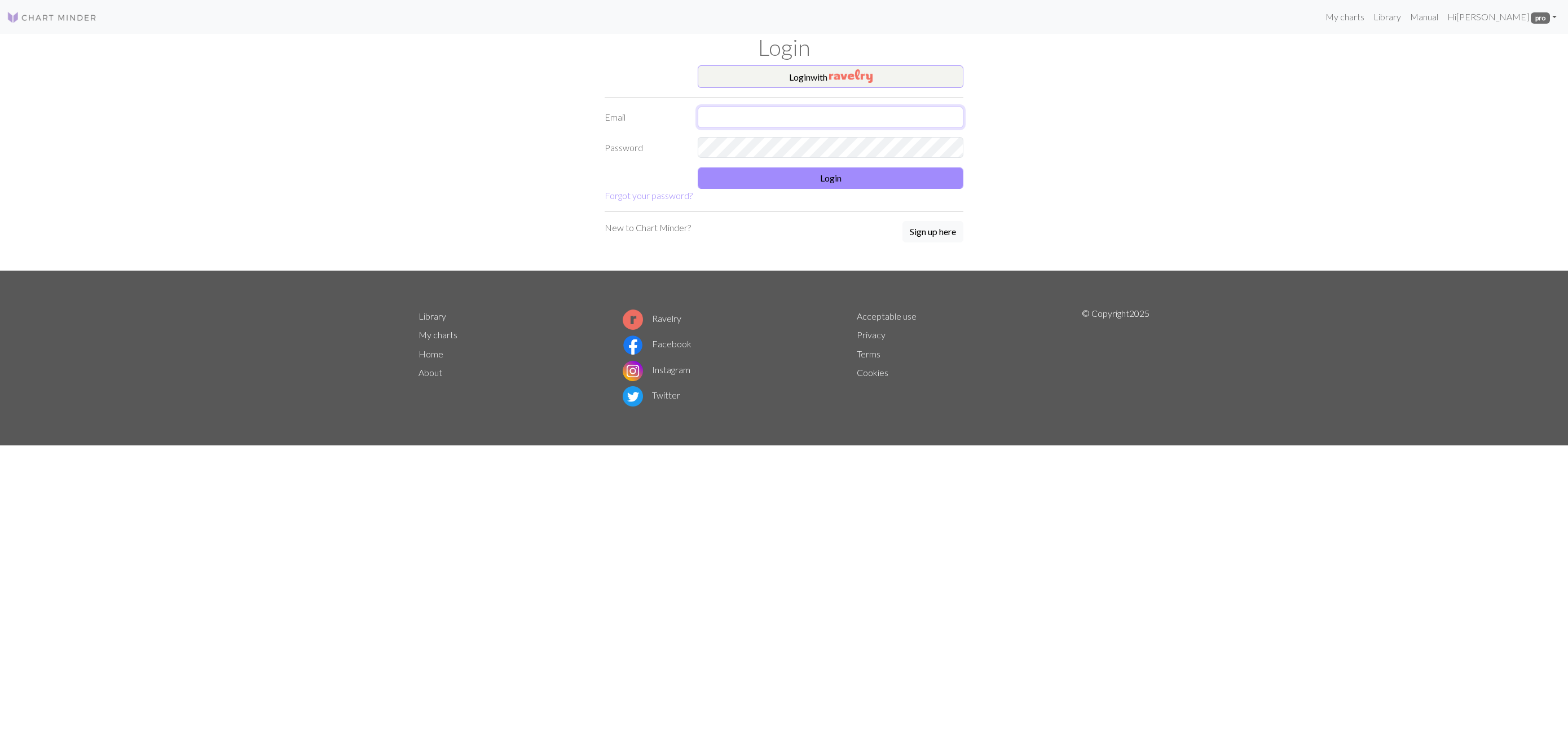
click at [769, 122] on input "text" at bounding box center [830, 117] width 265 height 21
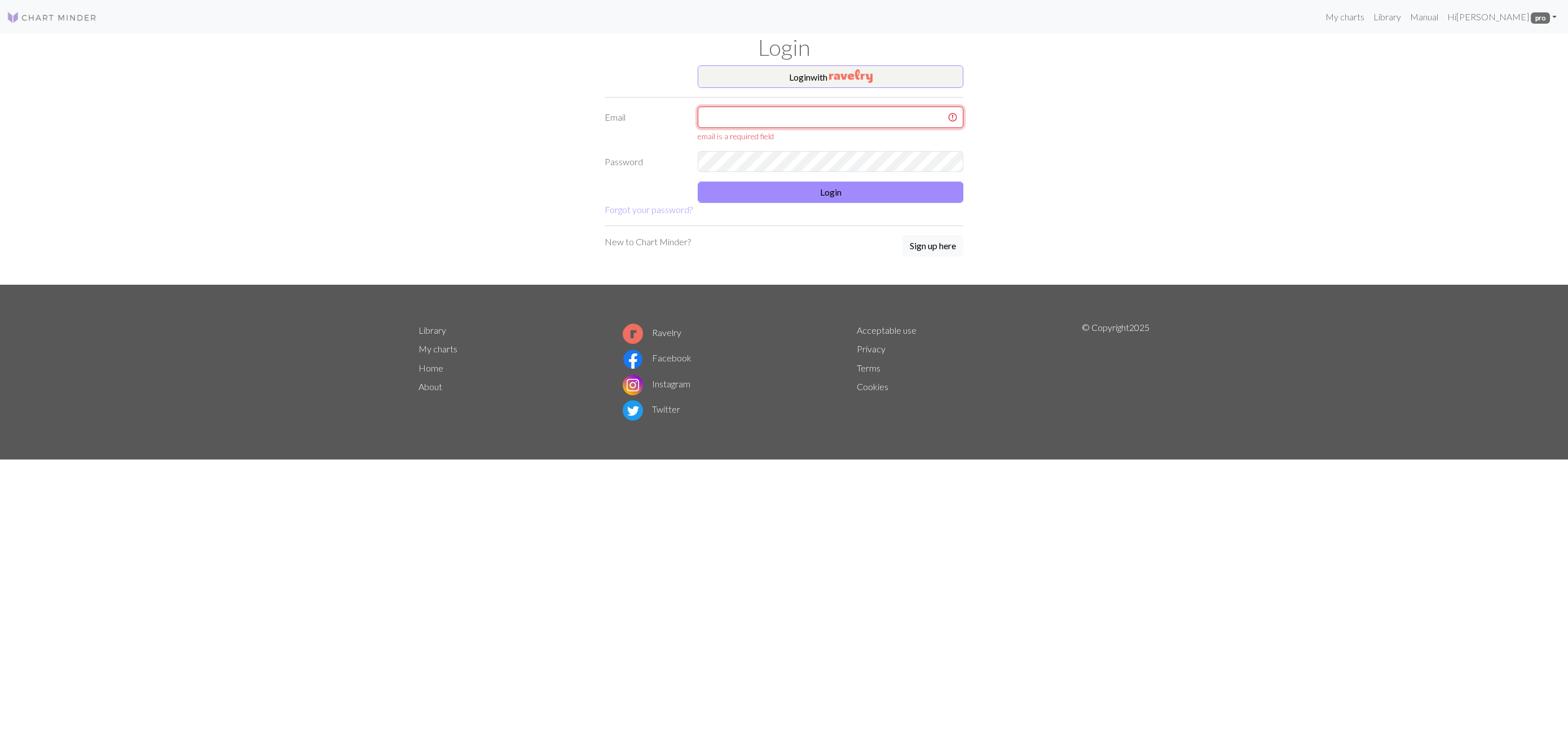
type input "latniuq@gmail.com"
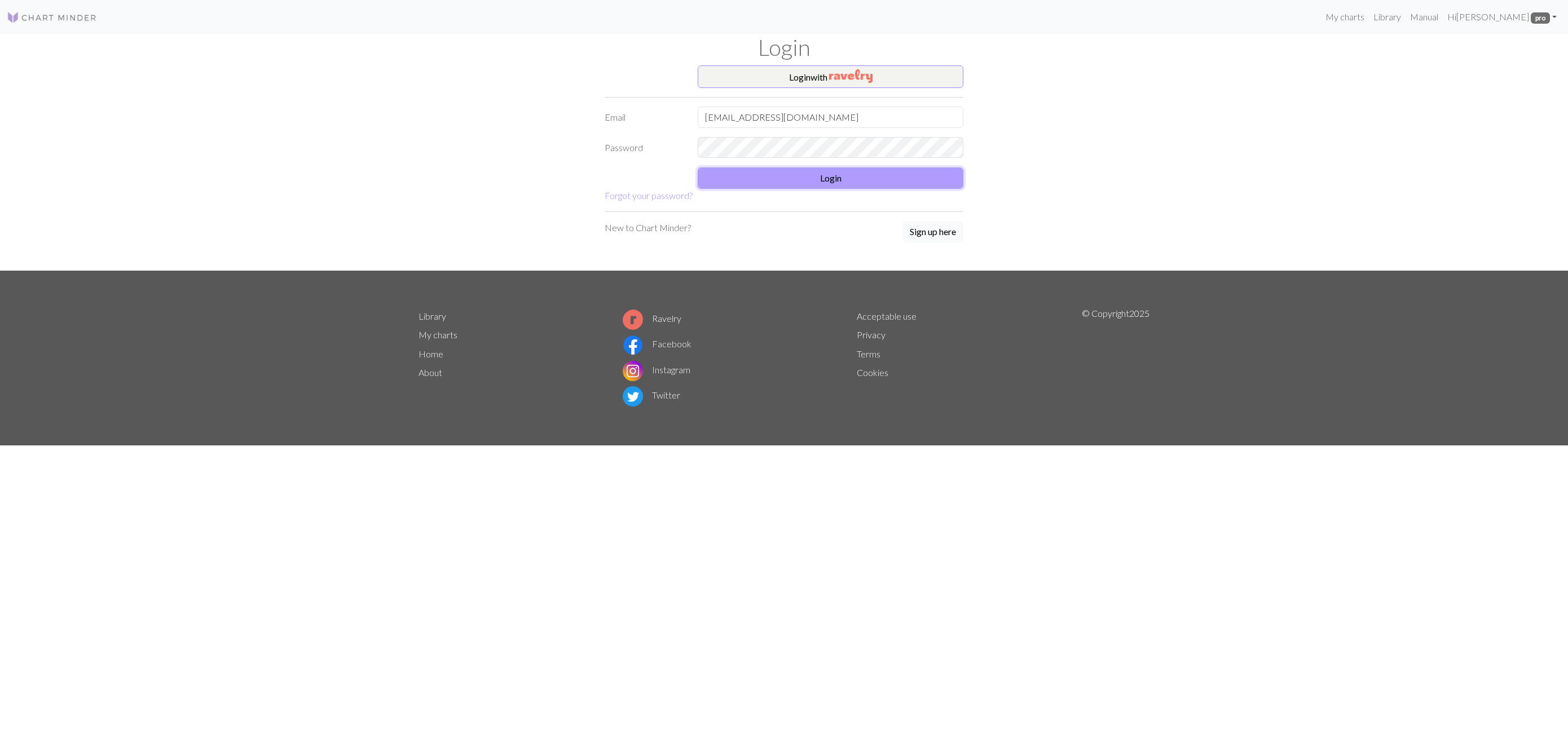
click at [919, 183] on button "Login" at bounding box center [830, 178] width 265 height 21
